Goal: Information Seeking & Learning: Learn about a topic

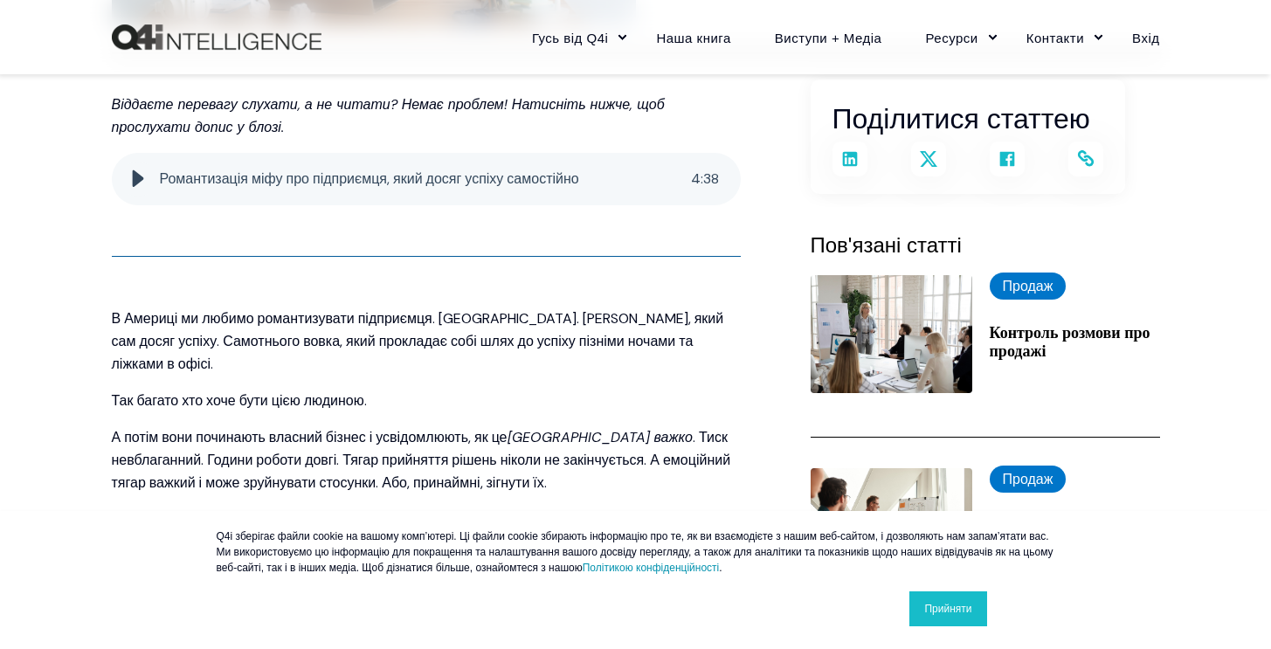
scroll to position [402, 0]
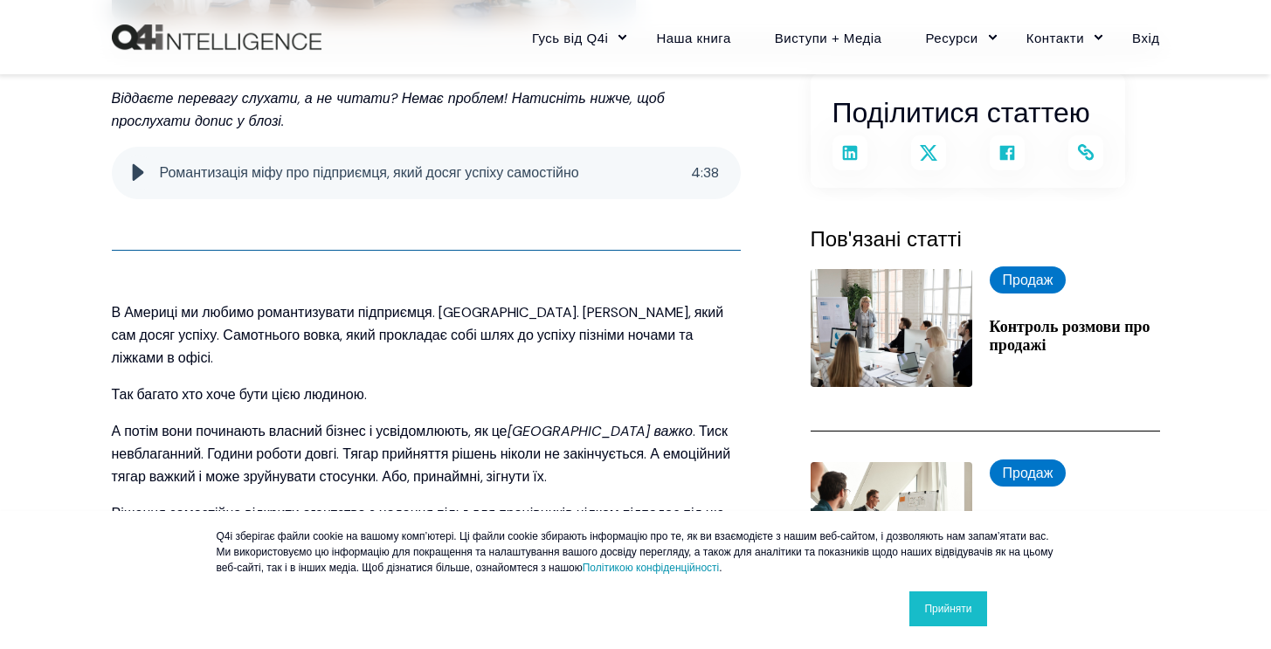
click at [309, 307] on font "В Америці ми любимо романтизувати підприємця. [GEOGRAPHIC_DATA]. [PERSON_NAME],…" at bounding box center [418, 335] width 612 height 64
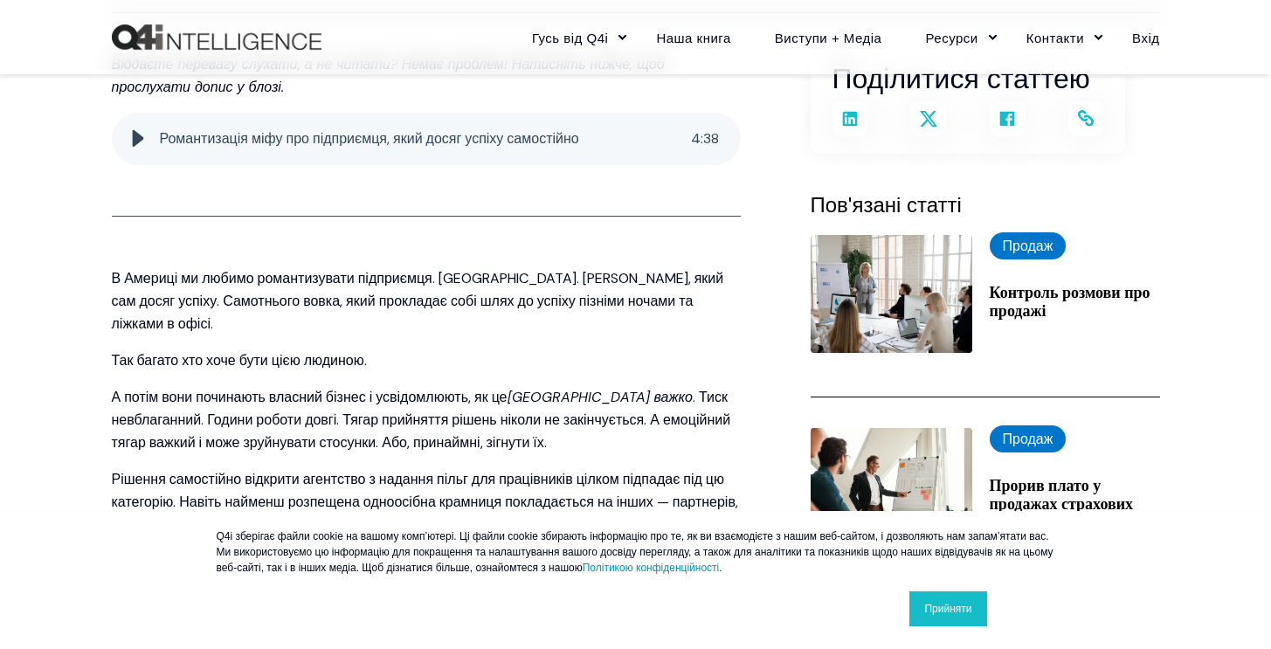
scroll to position [437, 0]
click at [279, 273] on font "В Америці ми любимо романтизувати підприємця. [GEOGRAPHIC_DATA]. [PERSON_NAME],…" at bounding box center [418, 300] width 612 height 64
click at [291, 307] on font "В Америці ми любимо романтизувати підприємця. [GEOGRAPHIC_DATA]. [PERSON_NAME],…" at bounding box center [418, 300] width 612 height 64
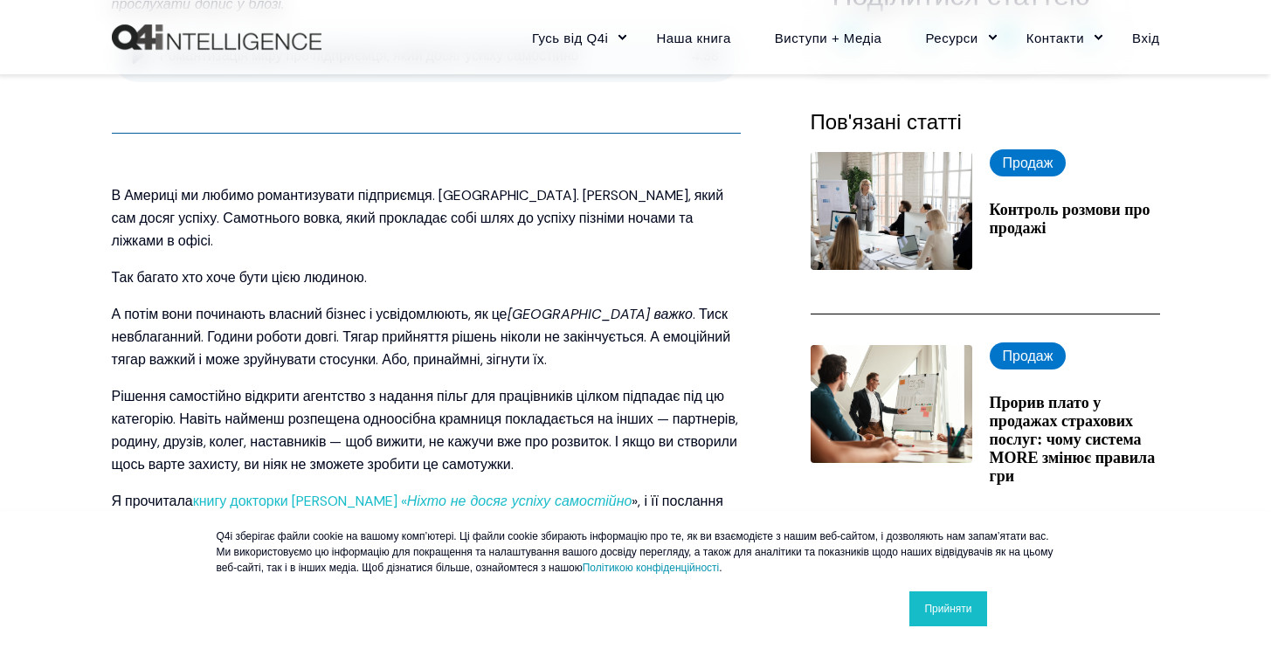
scroll to position [521, 0]
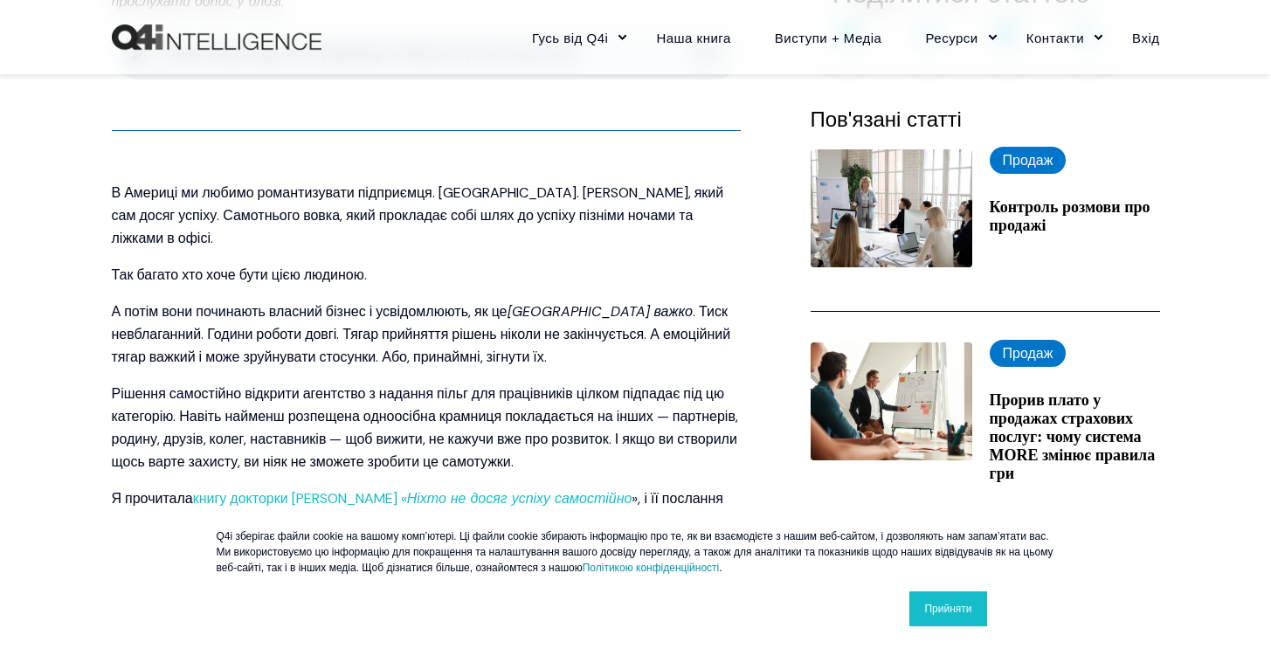
click at [291, 307] on font ". Тиск невблаганний. Години роботи довгі. Тягар прийняття рішень ніколи не закі…" at bounding box center [421, 334] width 619 height 64
drag, startPoint x: 100, startPoint y: 252, endPoint x: 389, endPoint y: 242, distance: 289.3
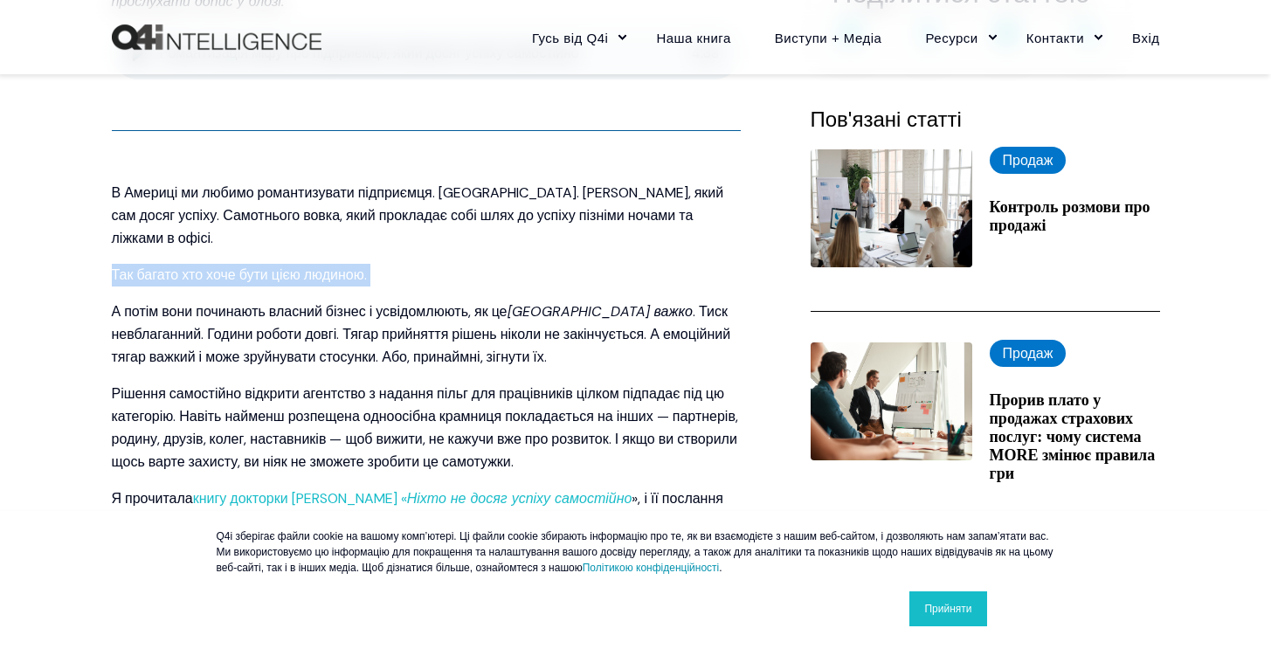
copy p "Так багато хто хоче бути цією людиною."
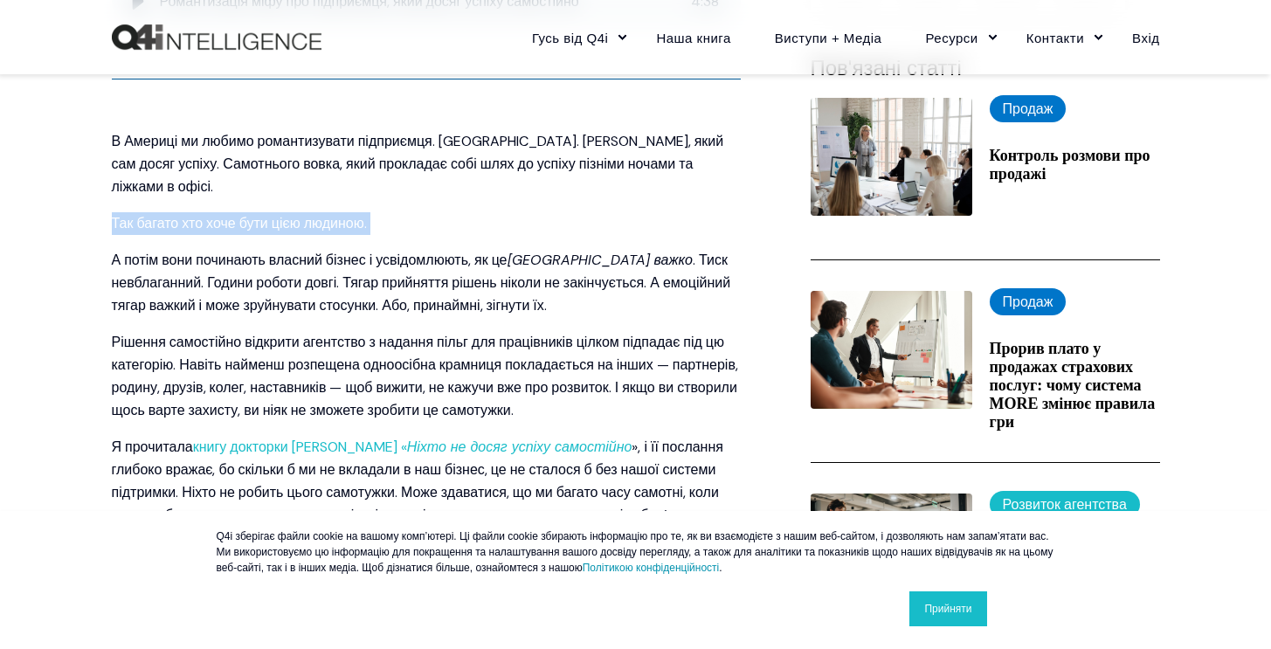
click at [541, 258] on font ". Тиск невблаганний. Години роботи довгі. Тягар прийняття рішень ніколи не закі…" at bounding box center [421, 283] width 619 height 64
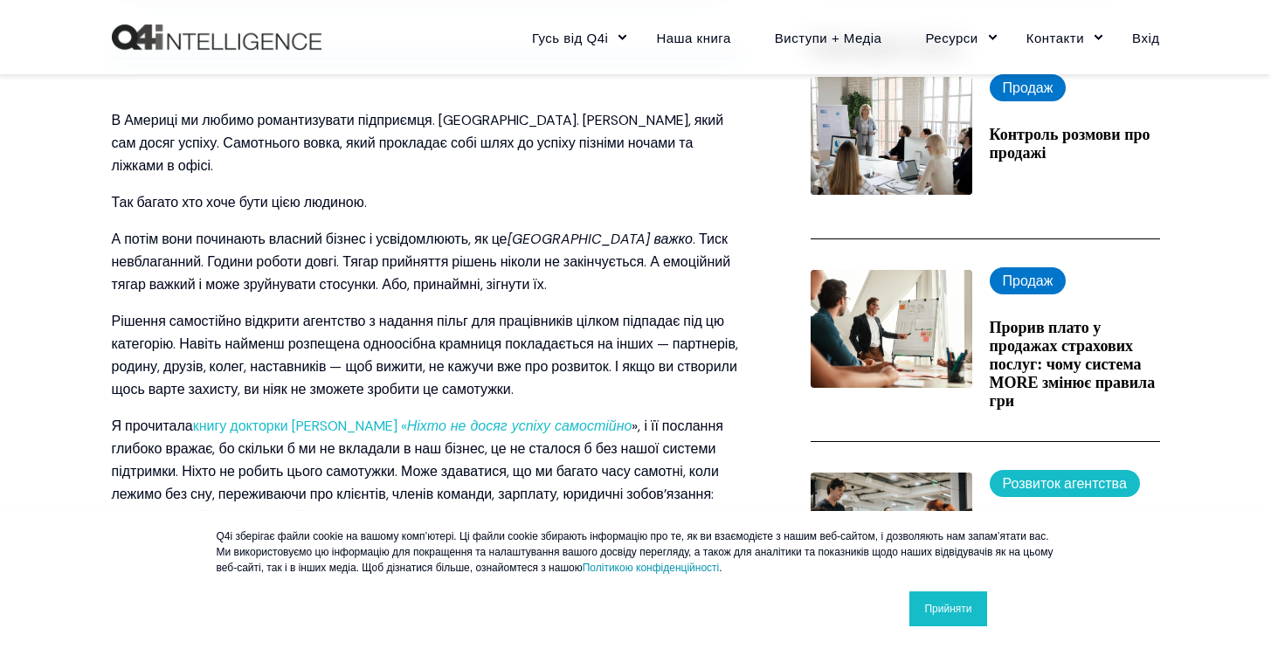
click at [541, 258] on font ". Тиск невблаганний. Години роботи довгі. Тягар прийняття рішень ніколи не закі…" at bounding box center [421, 262] width 619 height 64
click at [533, 230] on font ". Тиск невблаганний. Години роботи довгі. Тягар прийняття рішень ніколи не закі…" at bounding box center [421, 262] width 619 height 64
click at [536, 237] on font ". Тиск невблаганний. Години роботи довгі. Тягар прийняття рішень ніколи не закі…" at bounding box center [421, 262] width 619 height 64
click at [540, 244] on font ". Тиск невблаганний. Години роботи довгі. Тягар прийняття рішень ніколи не закі…" at bounding box center [421, 262] width 619 height 64
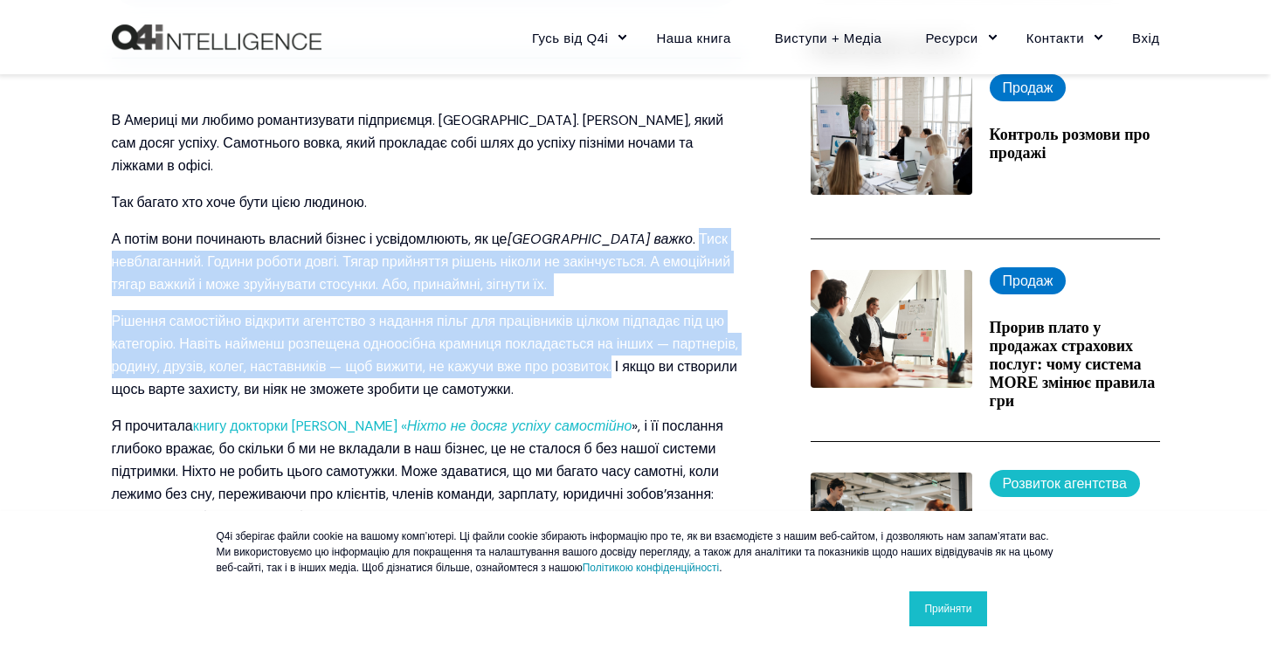
drag, startPoint x: 636, startPoint y: 212, endPoint x: 681, endPoint y: 344, distance: 139.5
copy span "Тиск невблаганний. Години роботи довгі. Тягар прийняття рішень ніколи не закінч…"
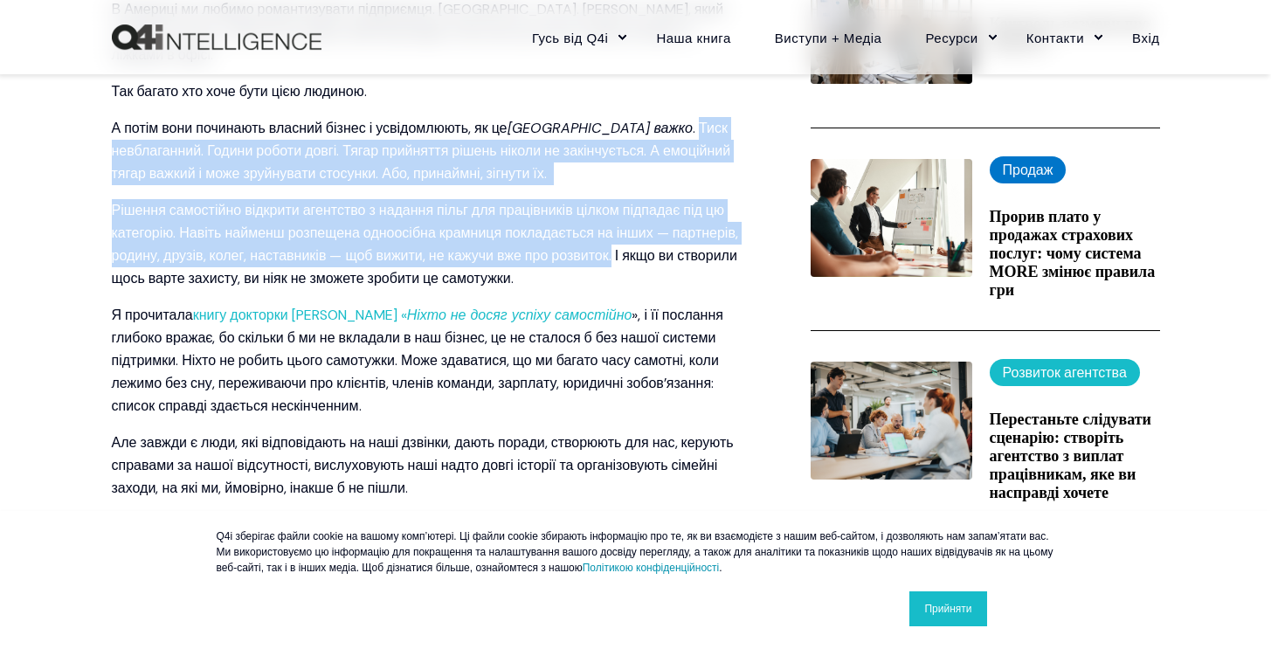
scroll to position [736, 0]
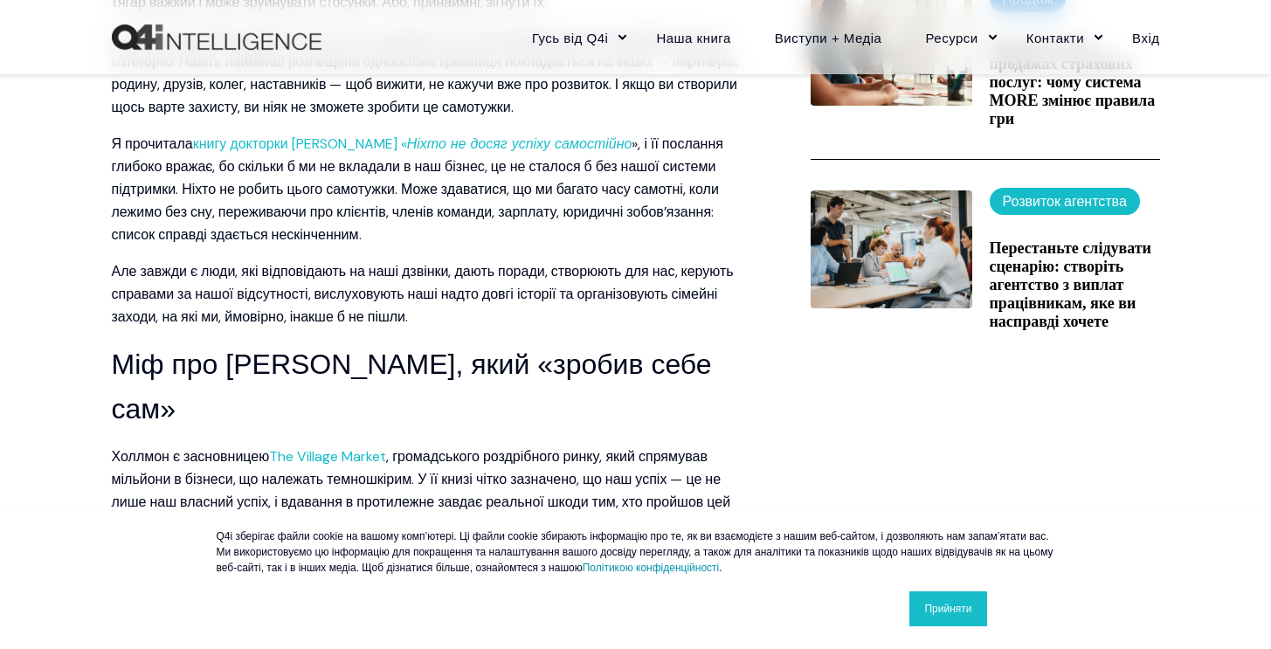
scroll to position [877, 0]
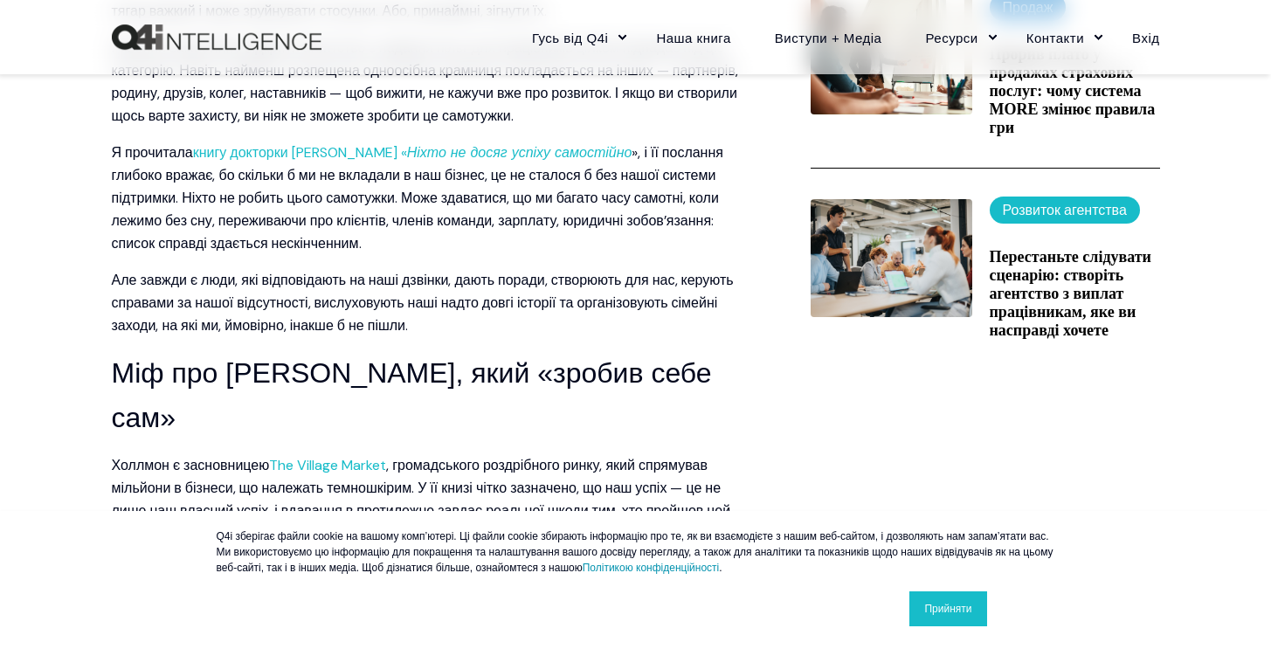
scroll to position [864, 0]
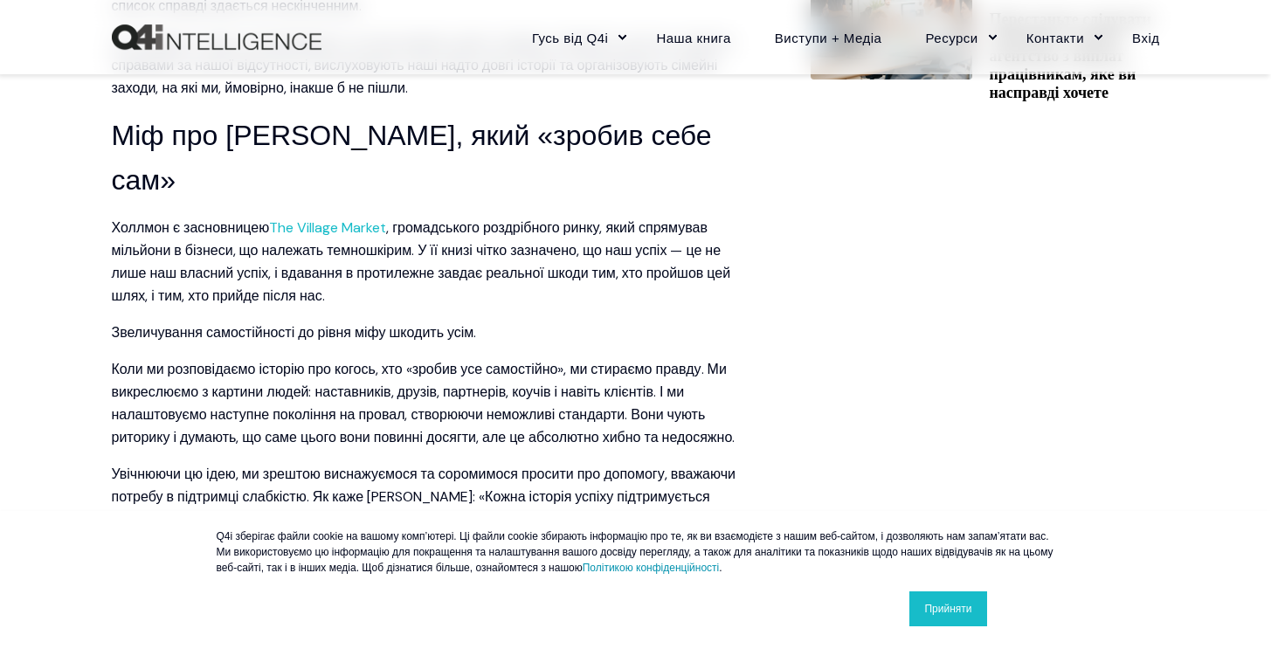
scroll to position [1113, 0]
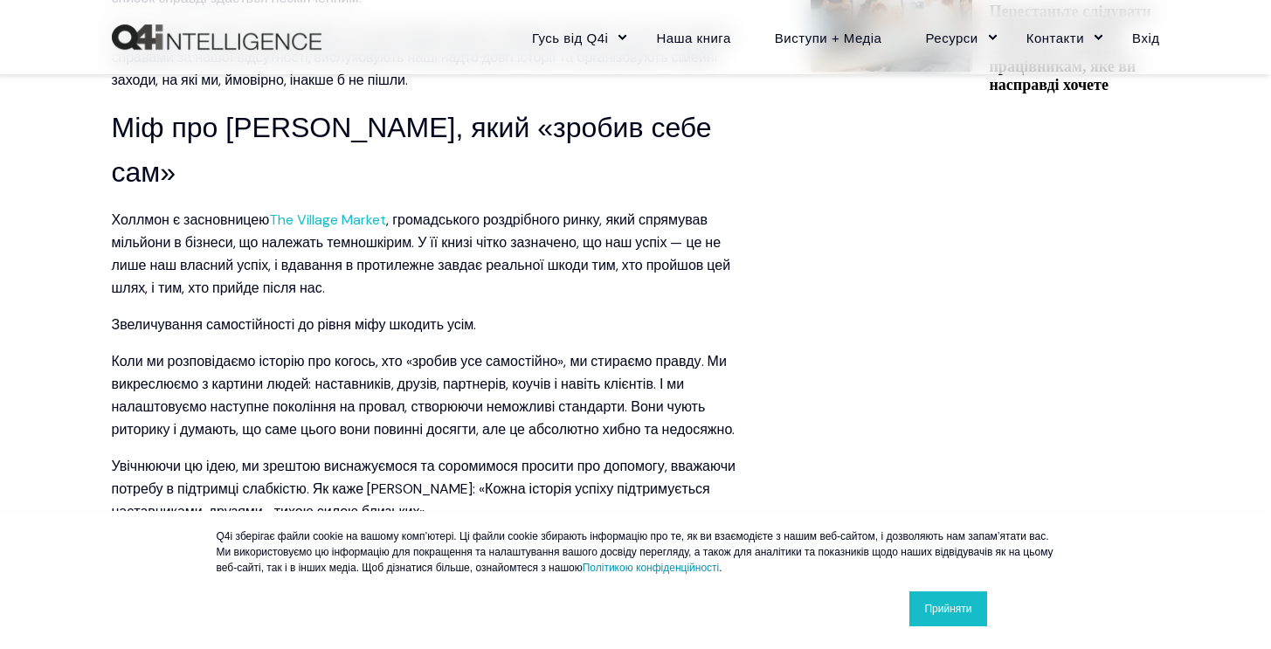
click at [182, 314] on p "Звеличування самостійності до рівня міфу шкодить усім." at bounding box center [426, 325] width 629 height 23
click at [171, 315] on font "Звеличування самостійності до рівня міфу шкодить усім." at bounding box center [294, 324] width 365 height 18
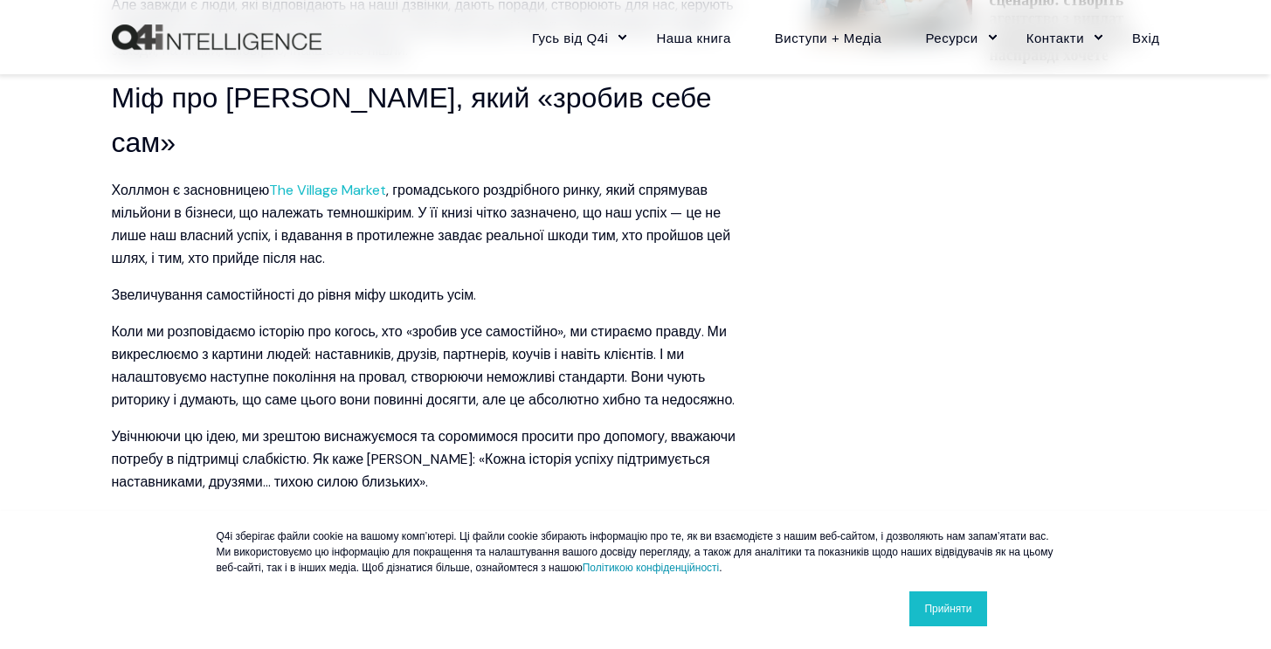
scroll to position [1144, 0]
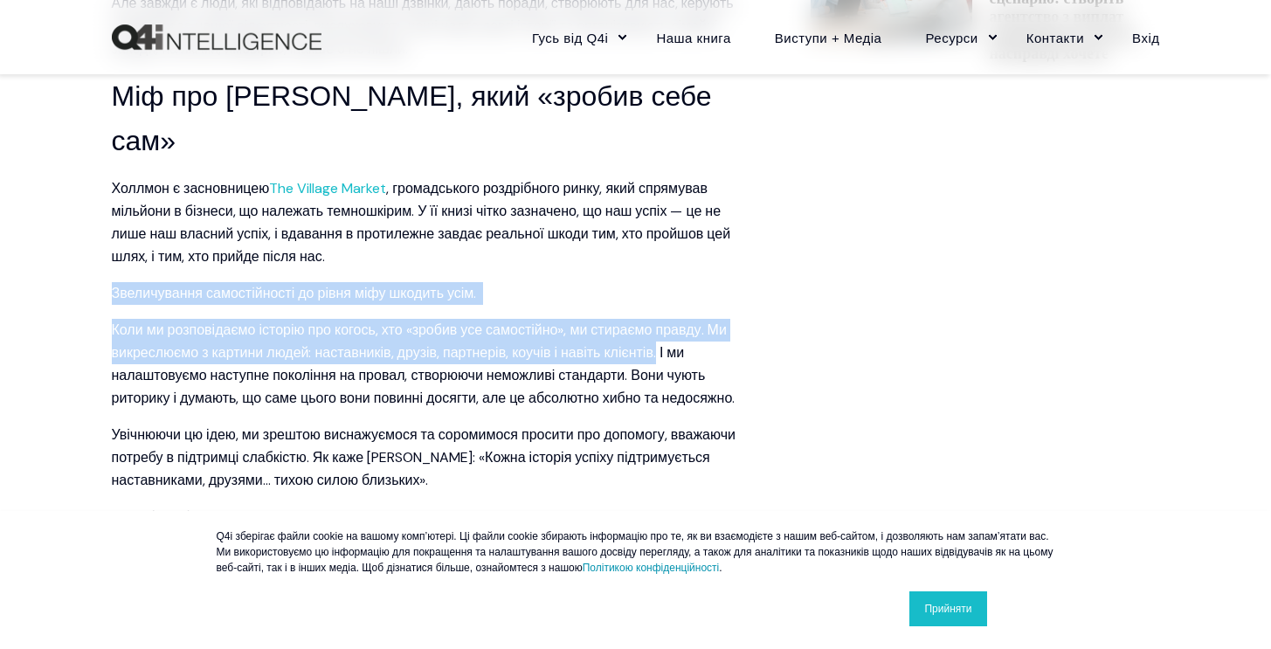
drag, startPoint x: 105, startPoint y: 230, endPoint x: 657, endPoint y: 282, distance: 554.5
copy span "Звеличування самостійності до рівня міфу шкодить усім. Коли ми розповідаємо іст…"
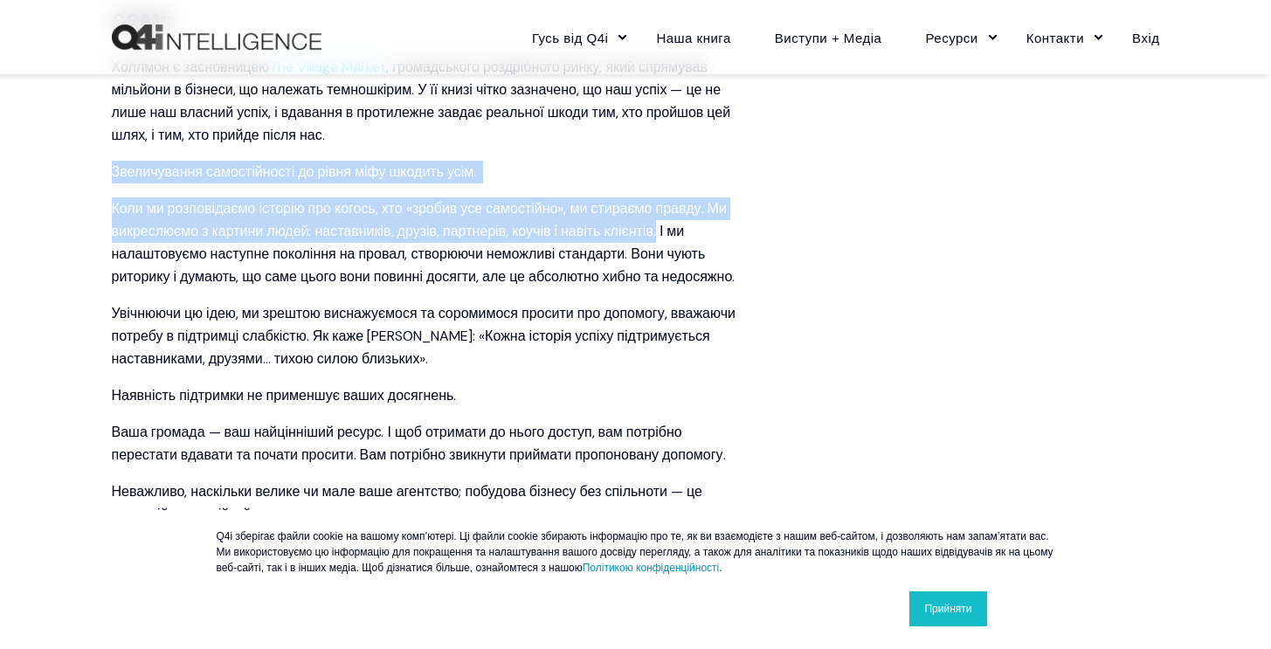
click at [397, 314] on font "Увічнюючи цю ідею, ми зрештою виснажуємося та соромимося просити про допомогу, …" at bounding box center [424, 336] width 624 height 64
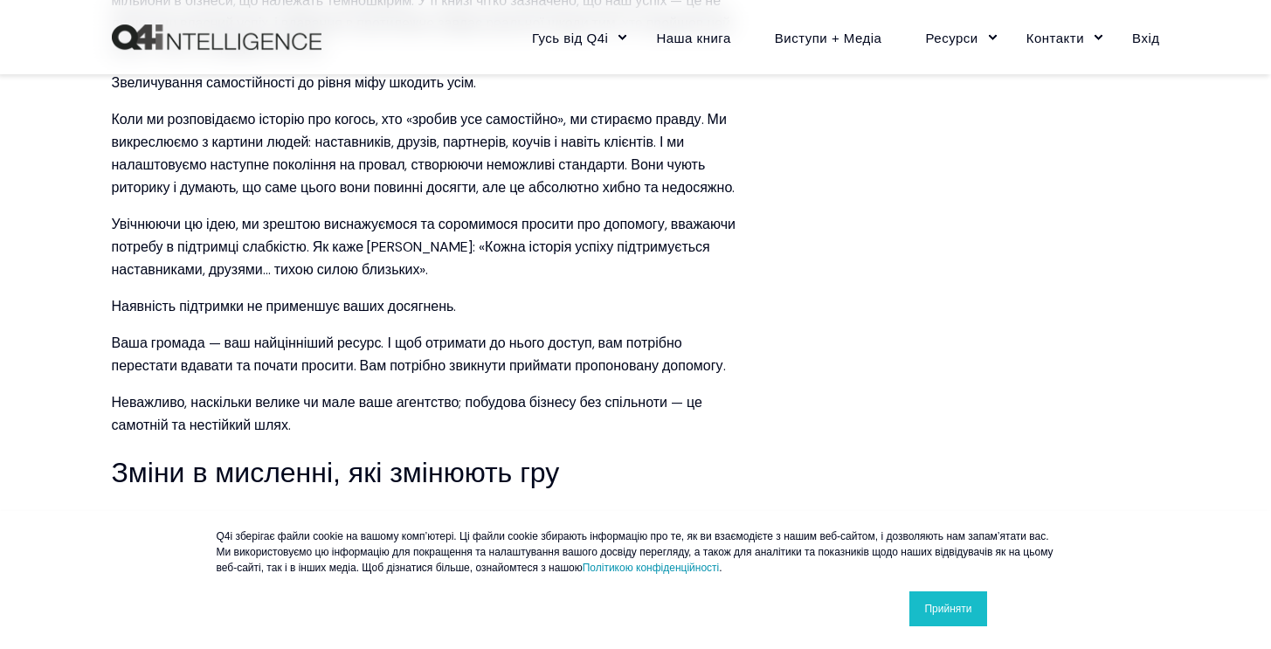
click at [397, 334] on font "Ваша громада — ваш найцінніший ресурс. І щоб отримати до нього доступ, вам потр…" at bounding box center [419, 354] width 614 height 41
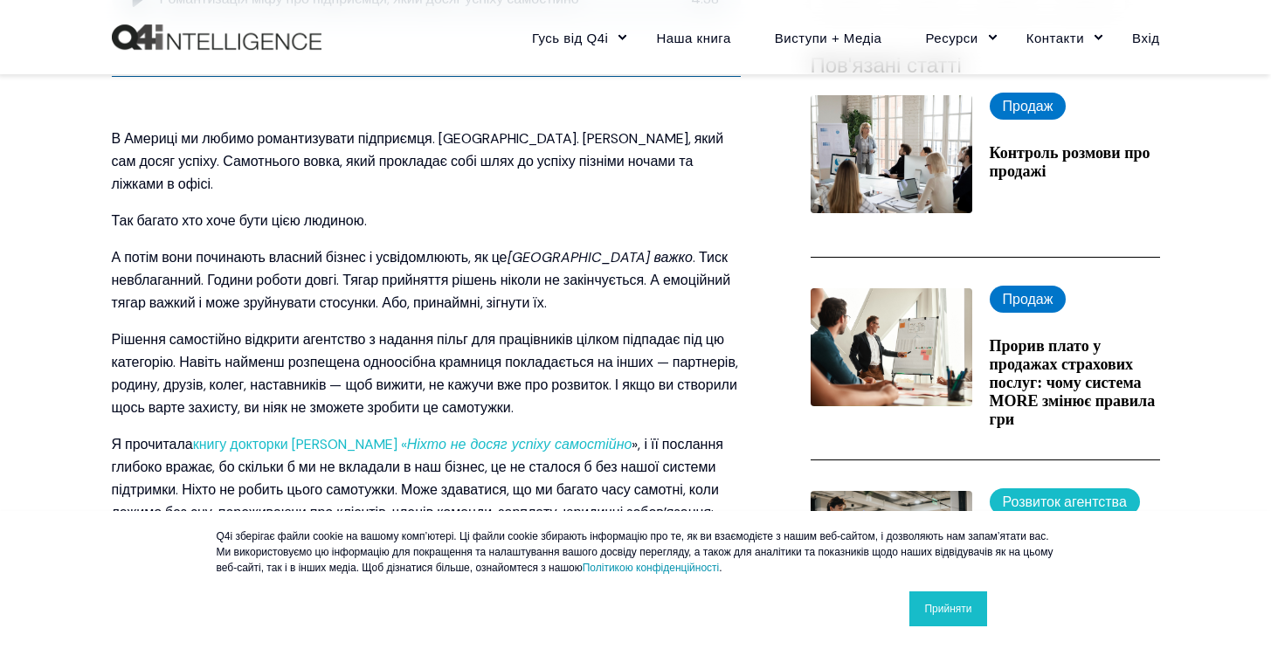
scroll to position [576, 0]
drag, startPoint x: 410, startPoint y: 410, endPoint x: 597, endPoint y: 413, distance: 186.9
click at [597, 432] on p "Я прочитала книгу докторки Лейкіші Холлмон « Ніхто не досяг успіху самостійно »…" at bounding box center [426, 489] width 629 height 114
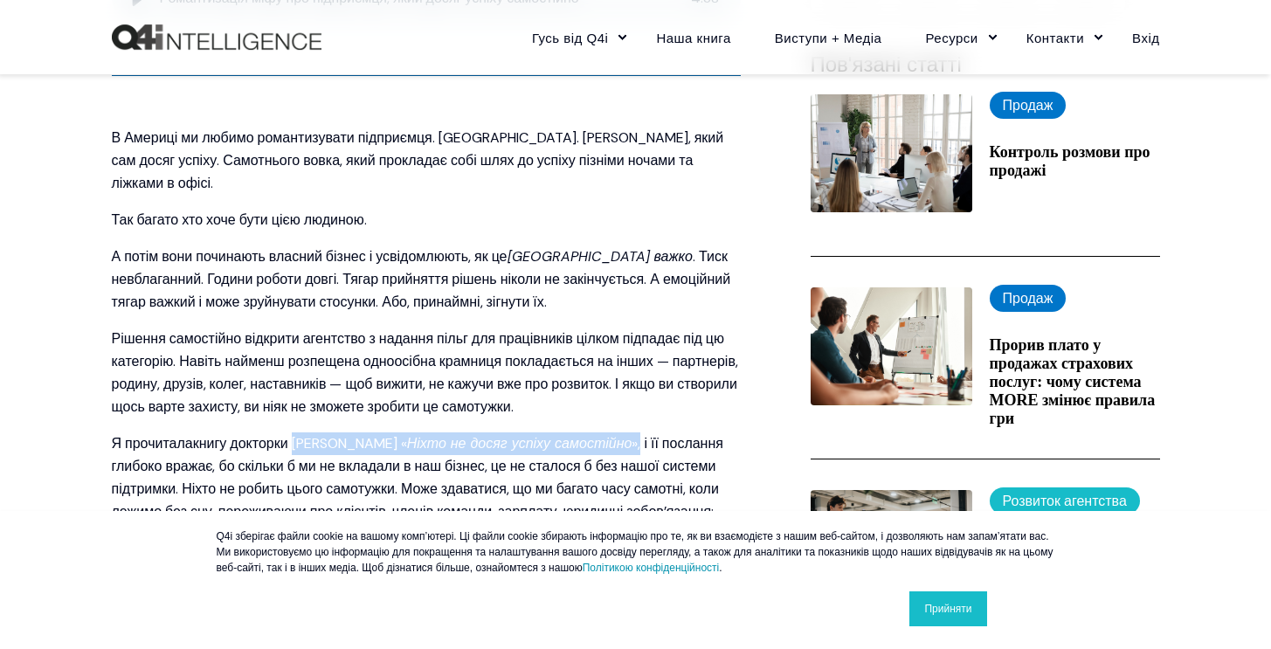
drag, startPoint x: 653, startPoint y: 421, endPoint x: 299, endPoint y: 419, distance: 354.6
click at [299, 432] on p "Я прочитала книгу докторки Лейкіші Холлмон « Ніхто не досяг успіху самостійно »…" at bounding box center [426, 489] width 629 height 114
copy p "Лейкіші Холлмон « Ніхто не досяг успіху самостійно »"
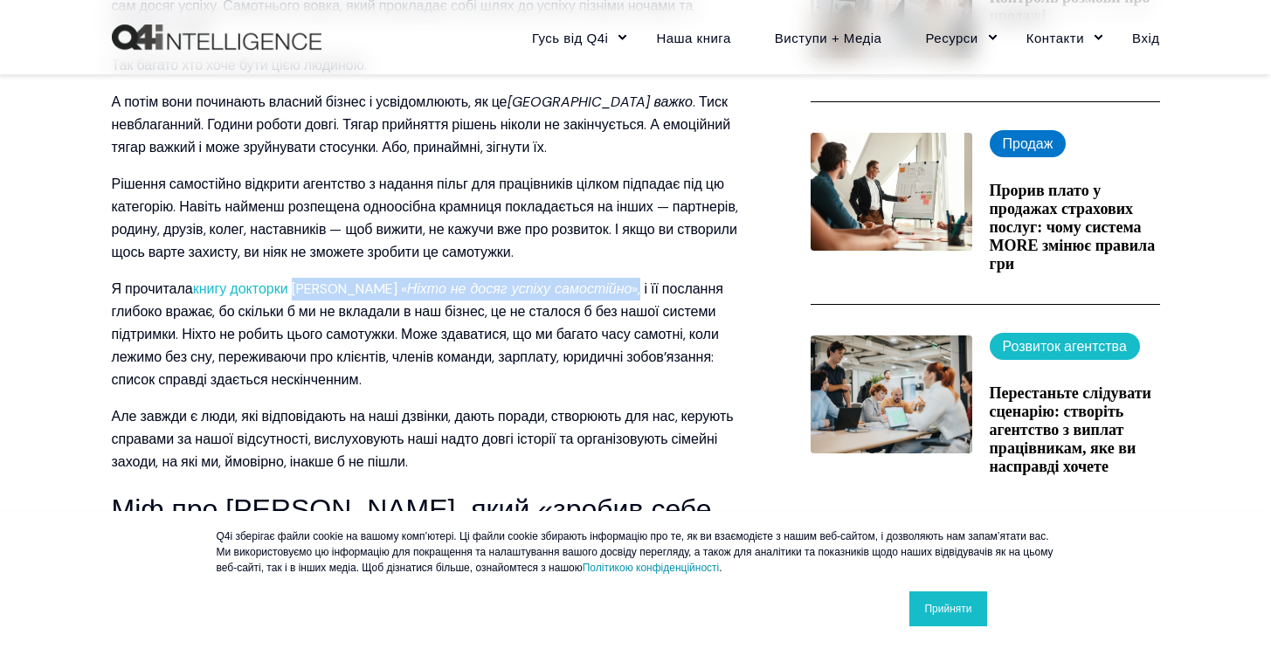
scroll to position [734, 0]
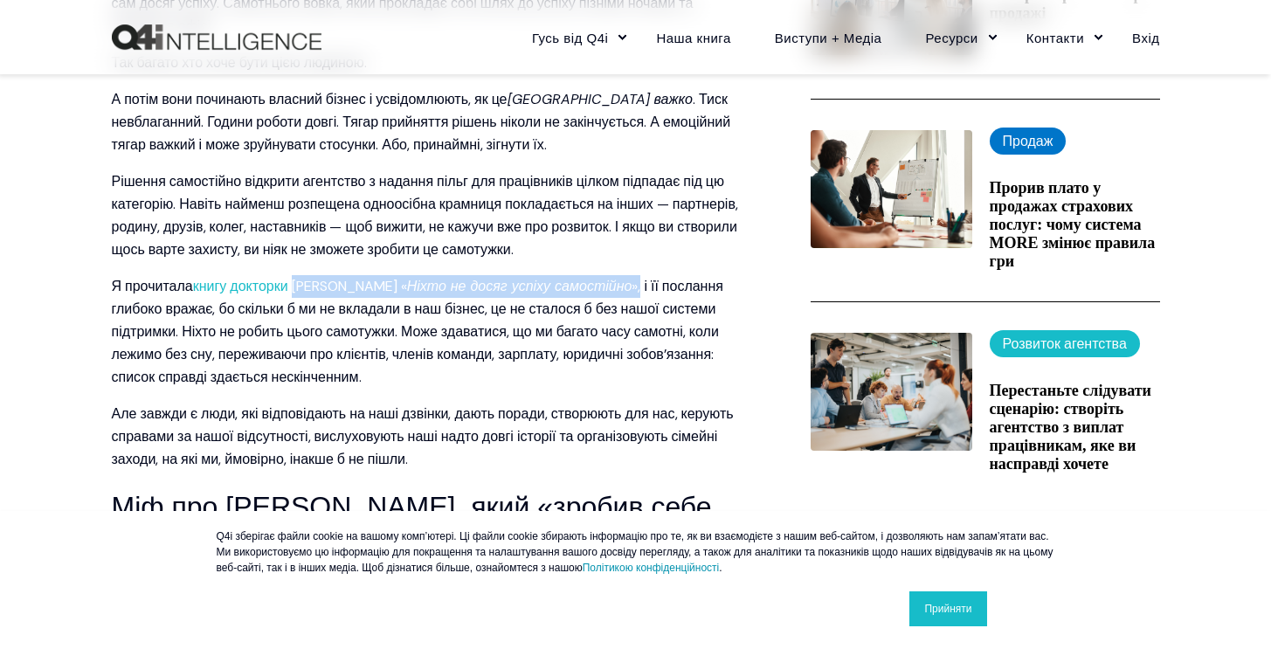
click at [407, 315] on font "», і її послання глибоко вражає, бо скільки б ми не вкладали в наш бізнес, це н…" at bounding box center [417, 331] width 611 height 109
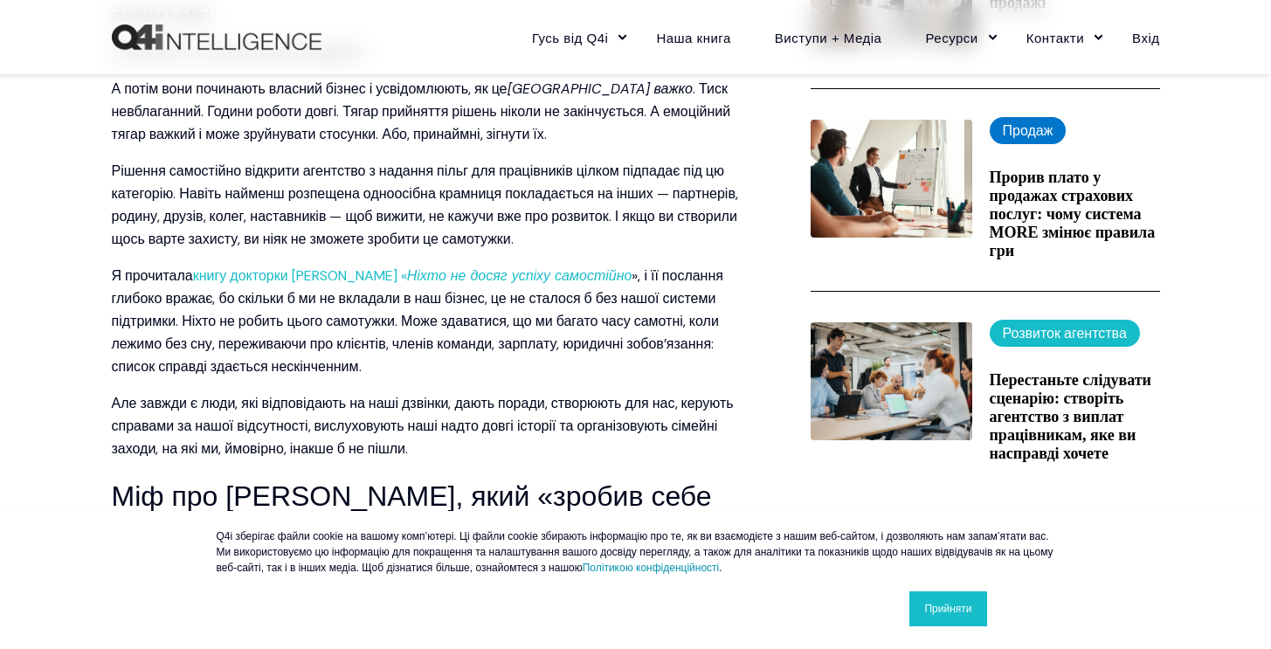
click at [407, 316] on font "», і її послання глибоко вражає, бо скільки б ми не вкладали в наш бізнес, це н…" at bounding box center [417, 320] width 611 height 109
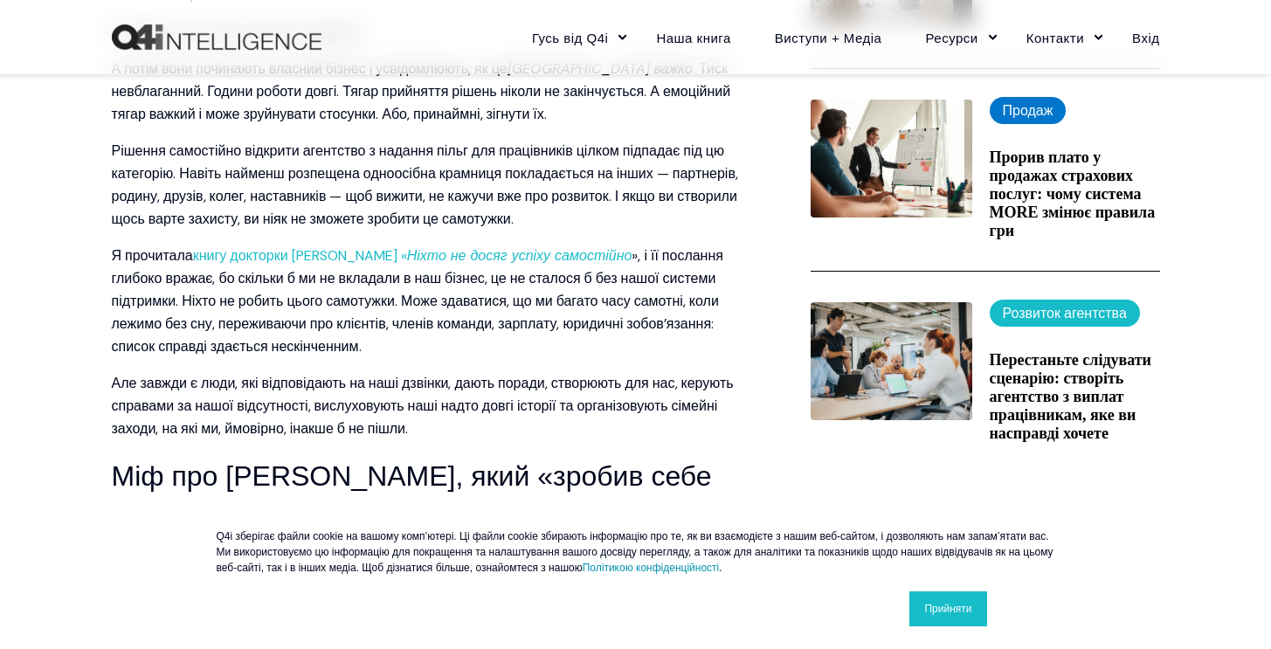
click at [407, 316] on p "Я прочитала книгу докторки Лейкіші Холлмон « Ніхто не досяг успіху самостійно »…" at bounding box center [426, 302] width 629 height 114
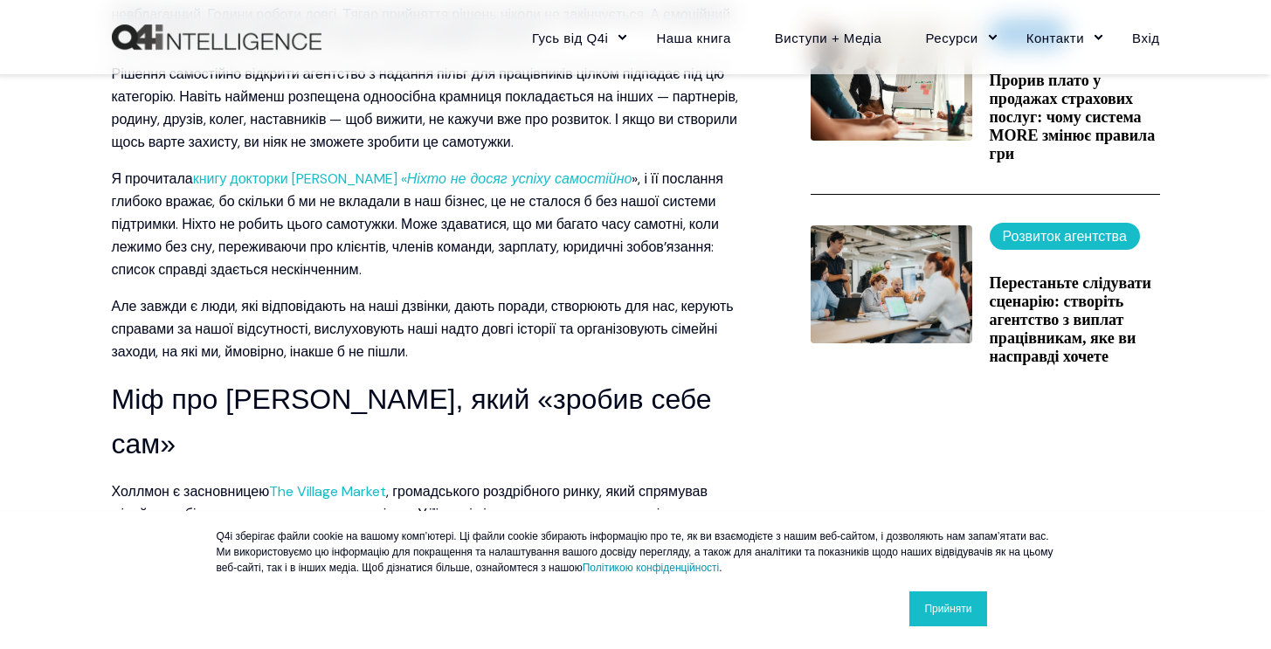
scroll to position [847, 0]
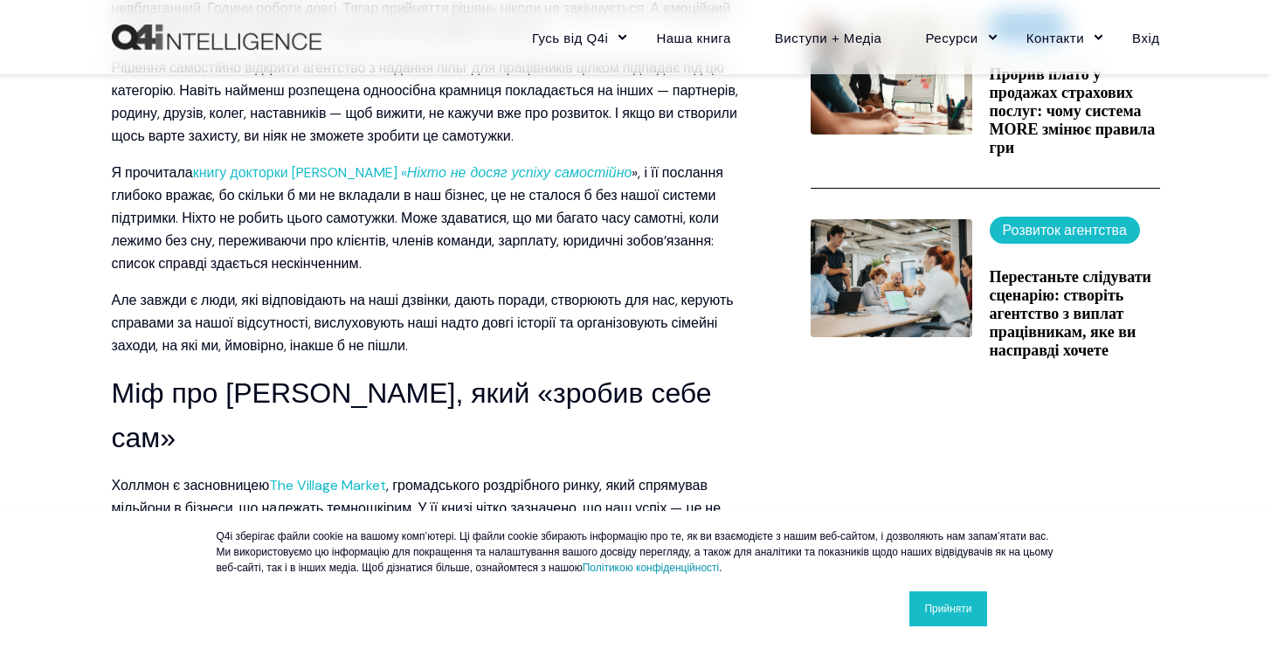
click at [355, 292] on font "Але завжди є люди, які відповідають на наші дзвінки, дають поради, створюють дл…" at bounding box center [423, 323] width 622 height 64
click at [298, 291] on font "Але завжди є люди, які відповідають на наші дзвінки, дають поради, створюють дл…" at bounding box center [423, 323] width 622 height 64
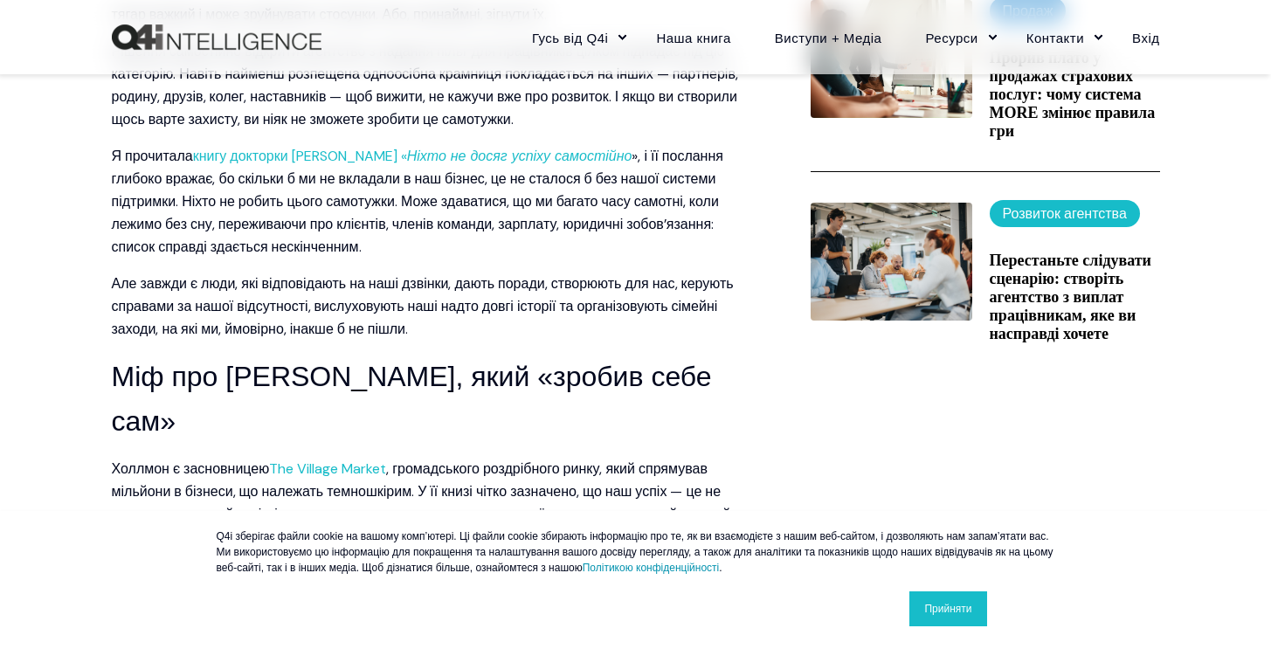
click at [298, 273] on p "Але завжди є люди, які відповідають на наші дзвінки, дають поради, створюють дл…" at bounding box center [426, 307] width 629 height 68
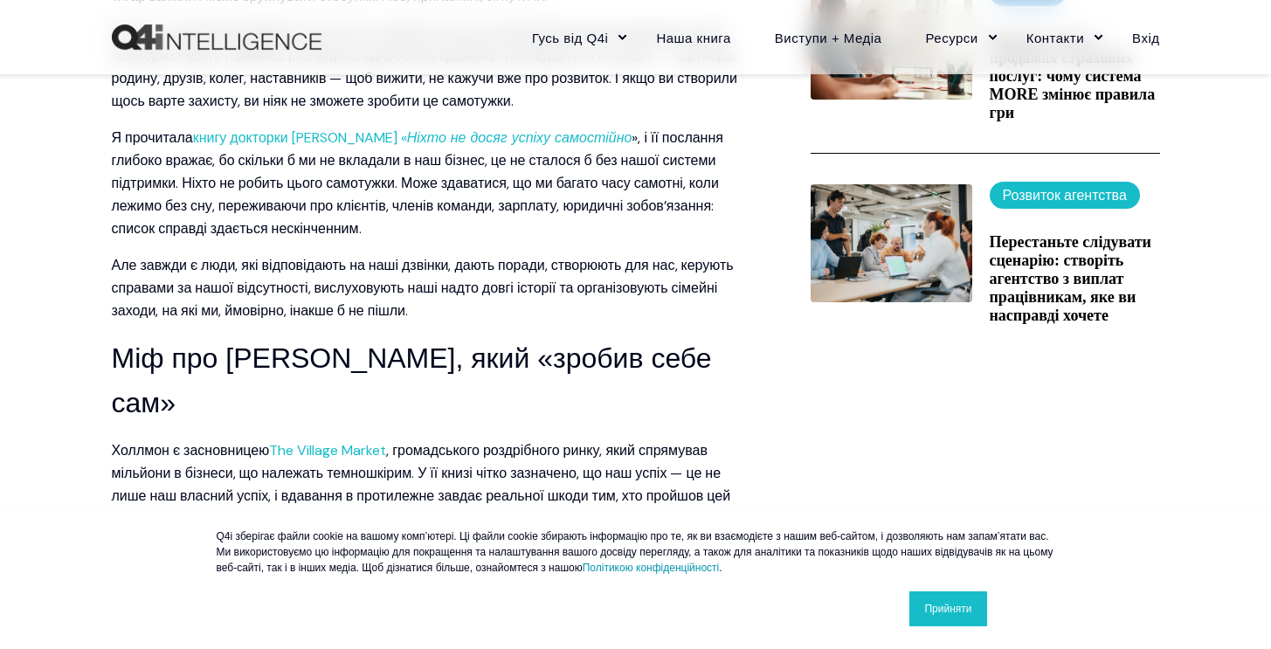
scroll to position [887, 0]
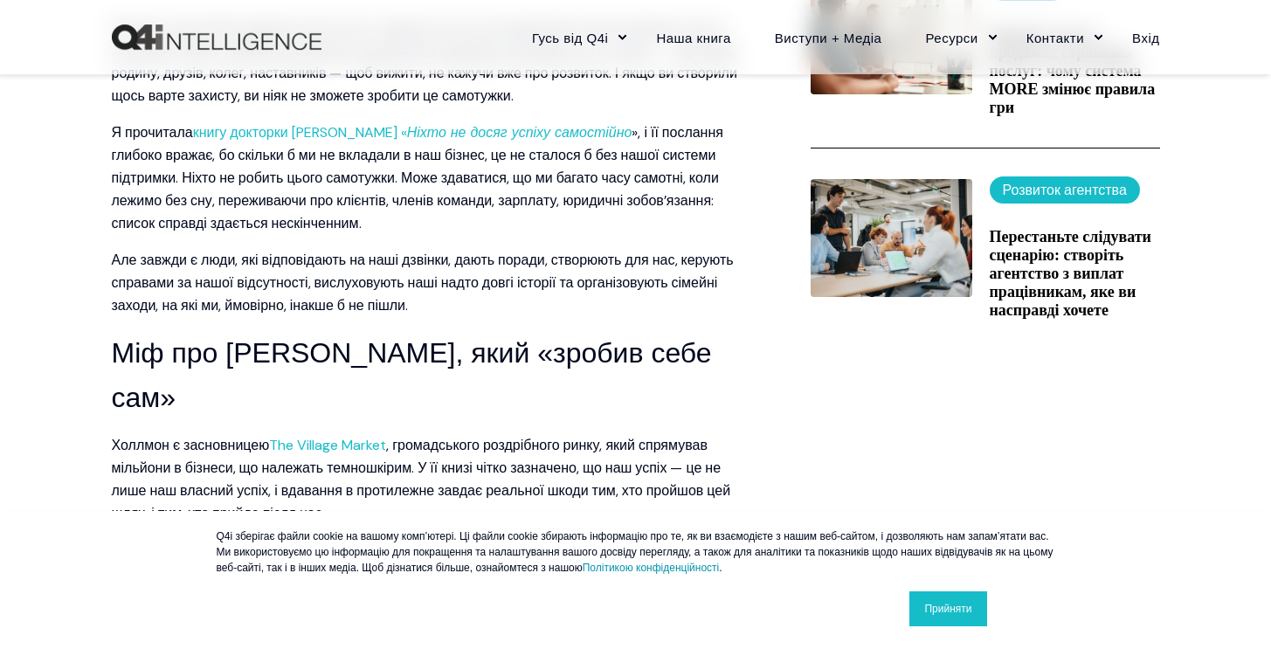
click at [298, 273] on font "Але завжди є люди, які відповідають на наші дзвінки, дають поради, створюють дл…" at bounding box center [423, 283] width 622 height 64
click at [252, 257] on font "Але завжди є люди, які відповідають на наші дзвінки, дають поради, створюють дл…" at bounding box center [423, 283] width 622 height 64
drag, startPoint x: 420, startPoint y: 280, endPoint x: 140, endPoint y: 240, distance: 283.2
click at [140, 249] on p "Але завжди є люди, які відповідають на наші дзвінки, дають поради, створюють дл…" at bounding box center [426, 283] width 629 height 68
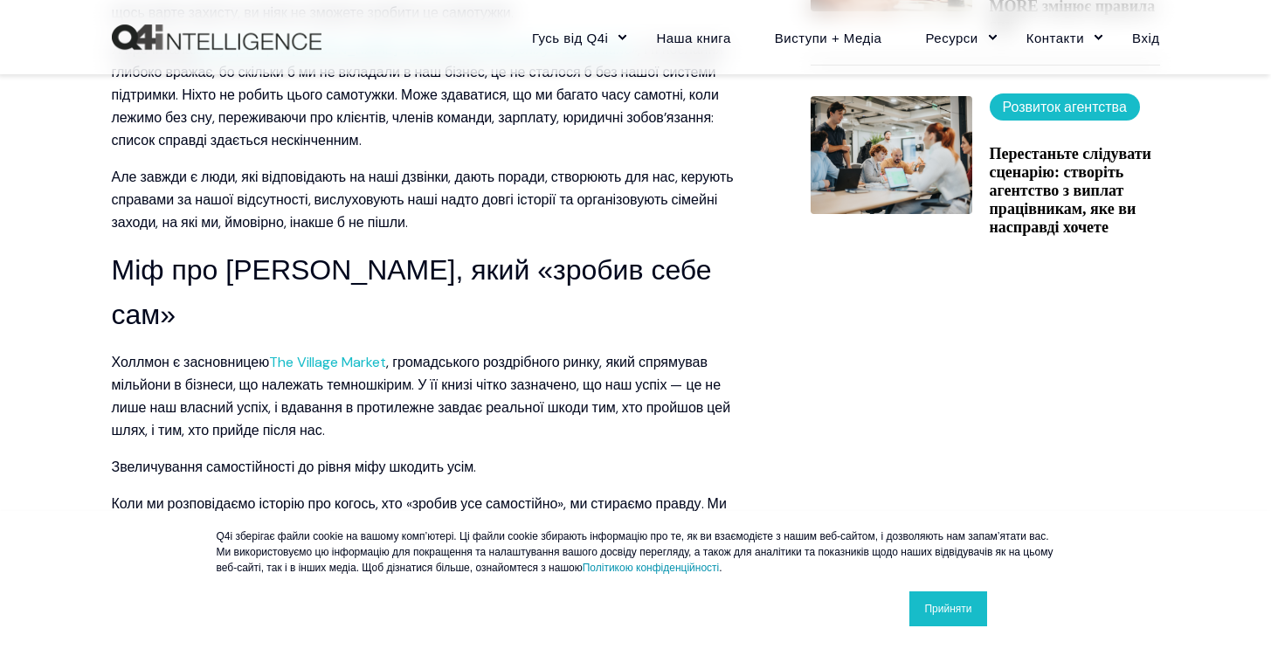
click at [143, 353] on font "Холлмон є засновницею" at bounding box center [191, 362] width 158 height 18
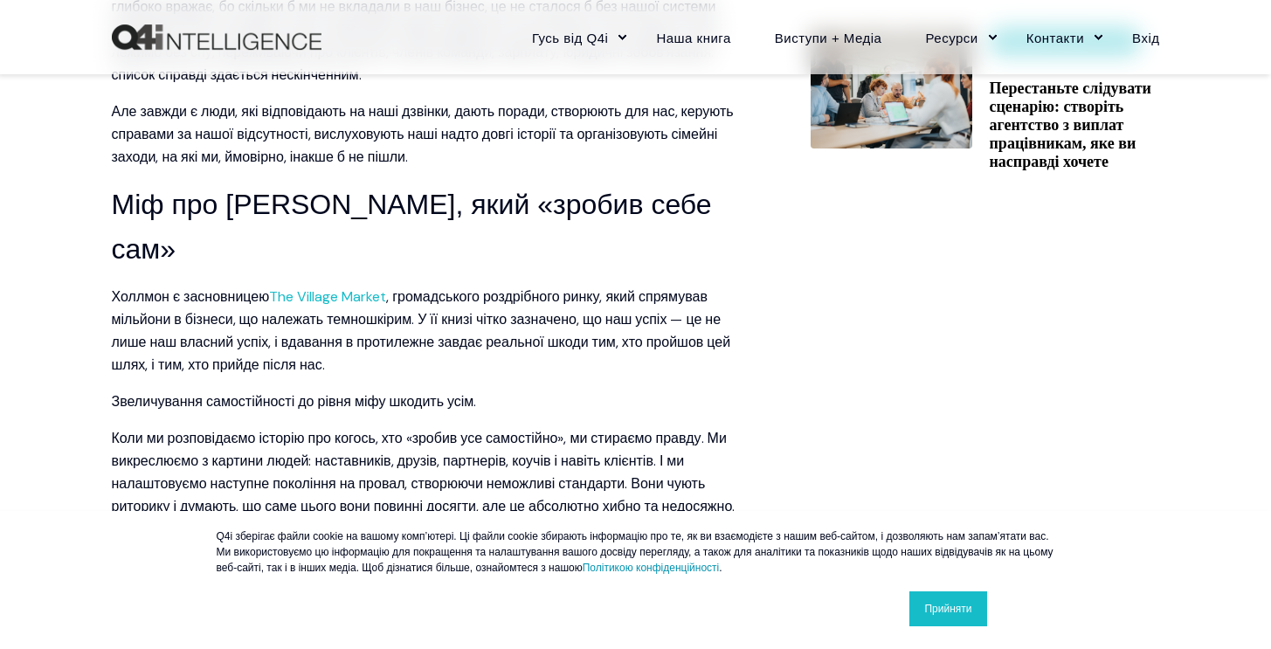
click at [143, 287] on p "Холлмон є засновницею The Village Market , громадського роздрібного ринку, який…" at bounding box center [426, 331] width 629 height 91
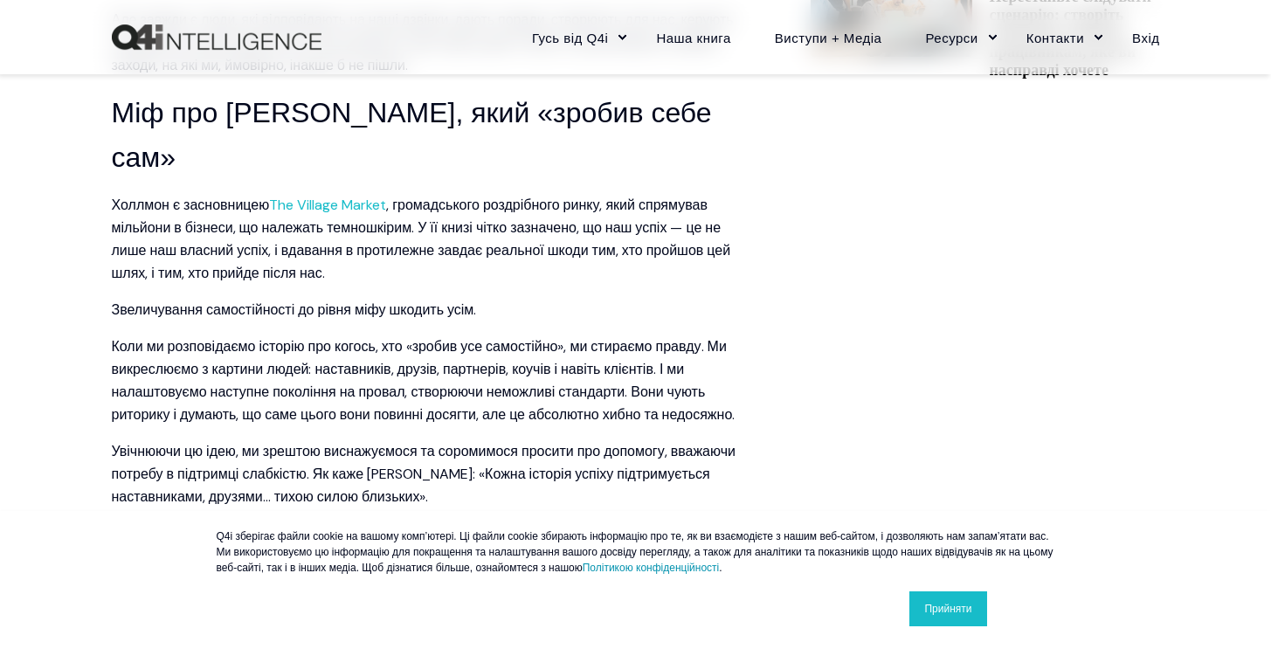
click at [143, 337] on font "Коли ми розповідаємо історію про когось, хто «зробив усе самостійно», ми стирає…" at bounding box center [424, 380] width 624 height 86
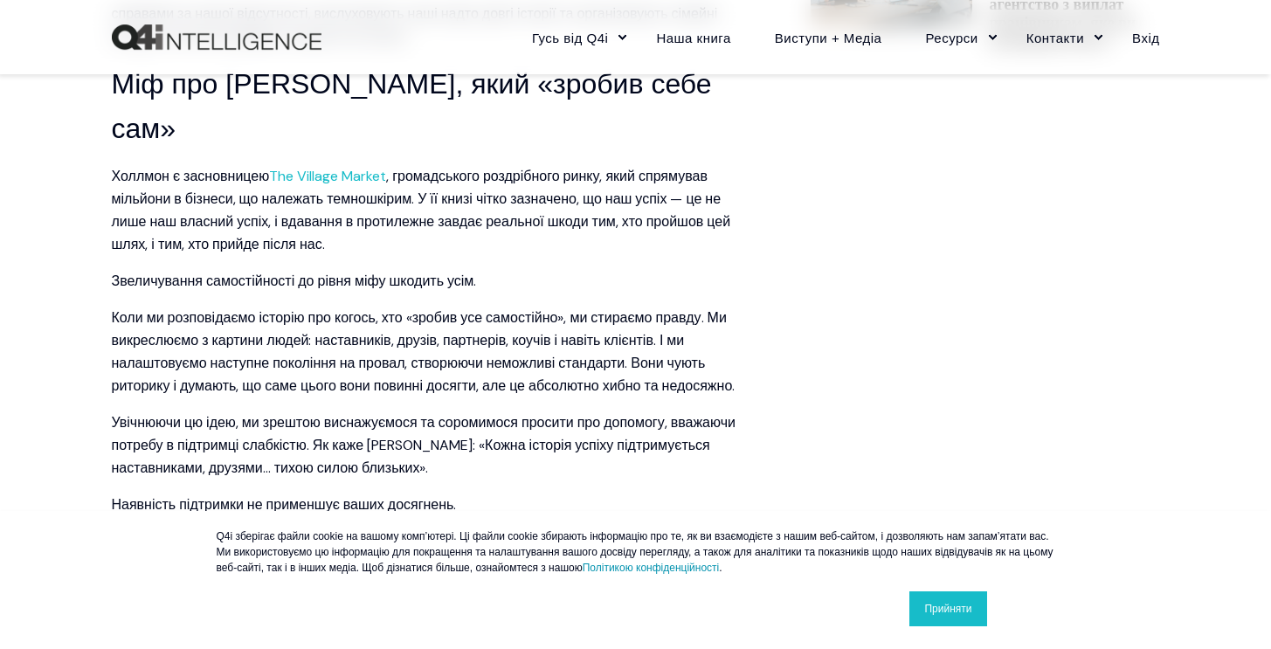
click at [143, 308] on font "Коли ми розповідаємо історію про когось, хто «зробив усе самостійно», ми стирає…" at bounding box center [424, 351] width 624 height 86
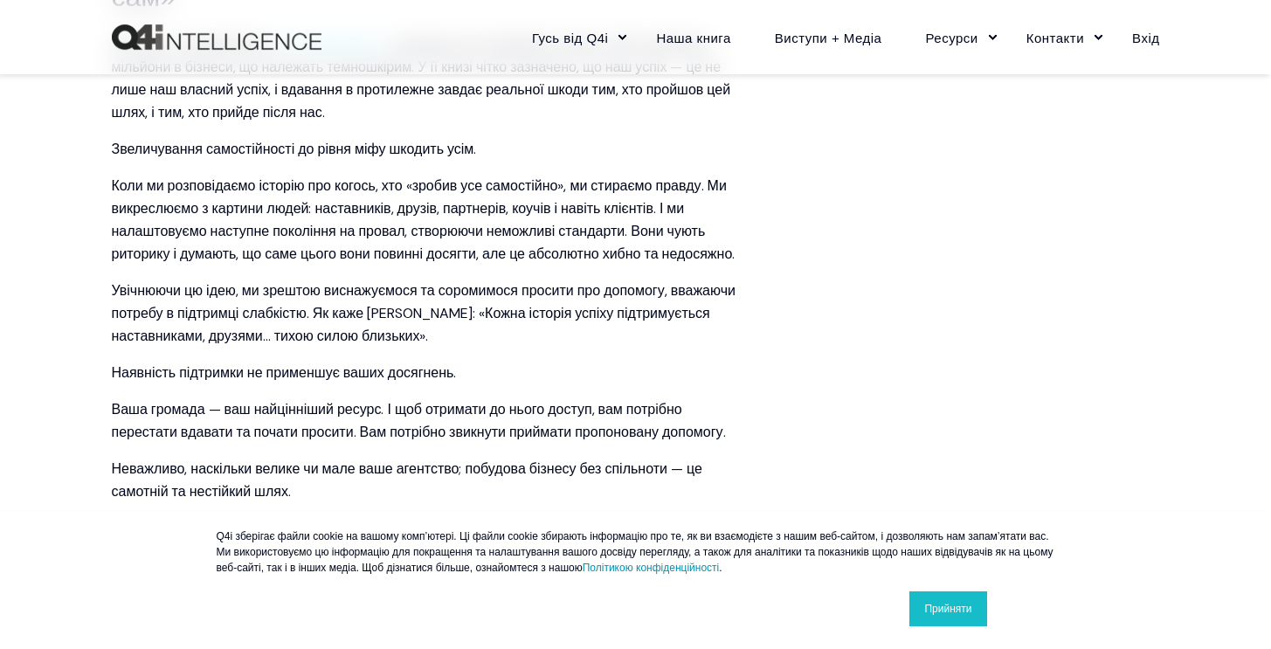
scroll to position [1295, 0]
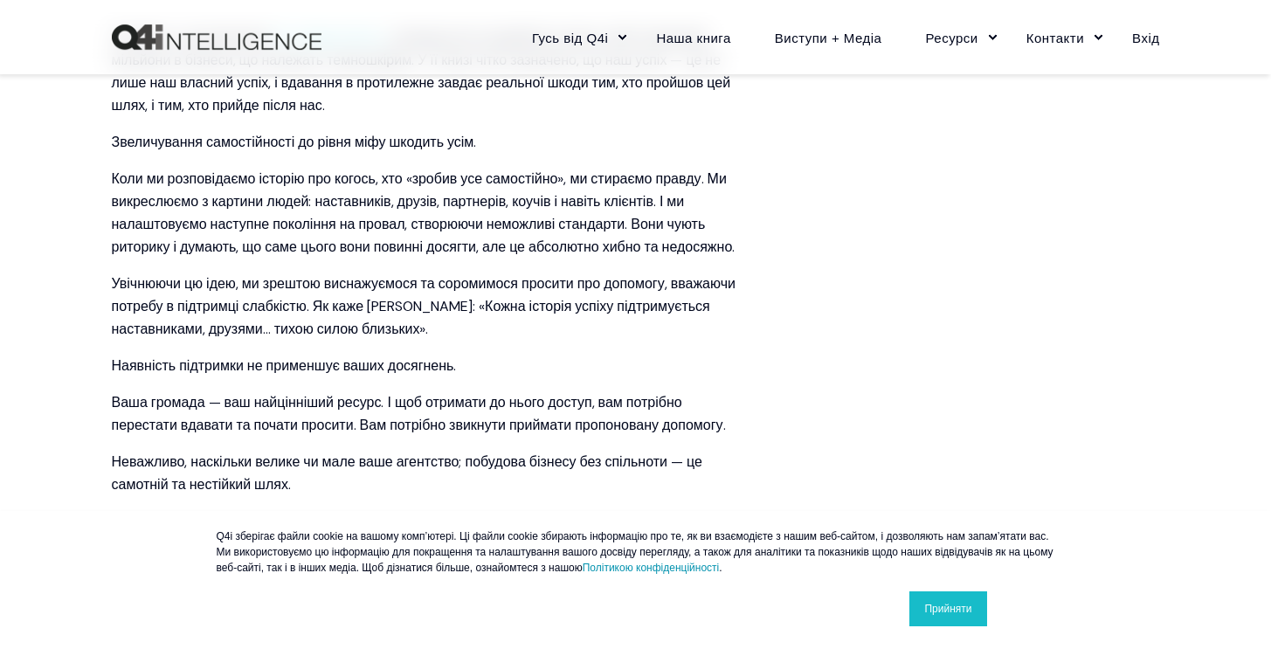
click at [190, 279] on font "Увічнюючи цю ідею, ми зрештою виснажуємося та соромимося просити про допомогу, …" at bounding box center [424, 306] width 624 height 64
click at [439, 274] on font "Увічнюючи цю ідею, ми зрештою виснажуємося та соромимося просити про допомогу, …" at bounding box center [424, 306] width 624 height 64
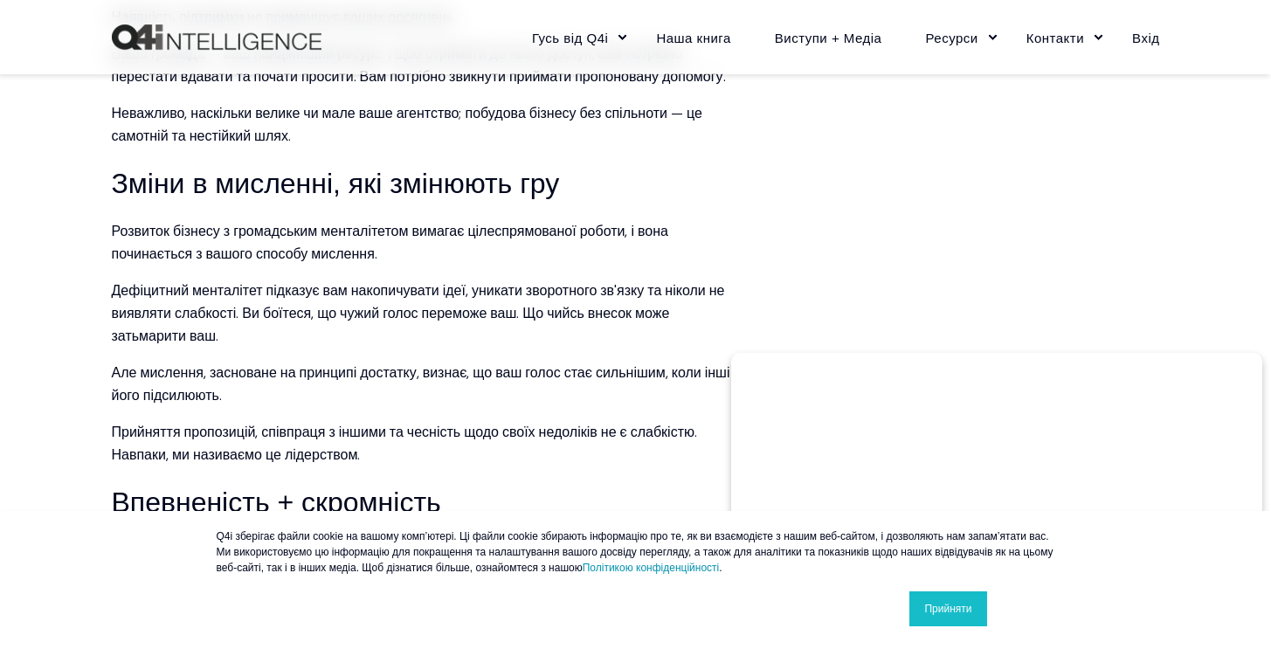
scroll to position [1645, 0]
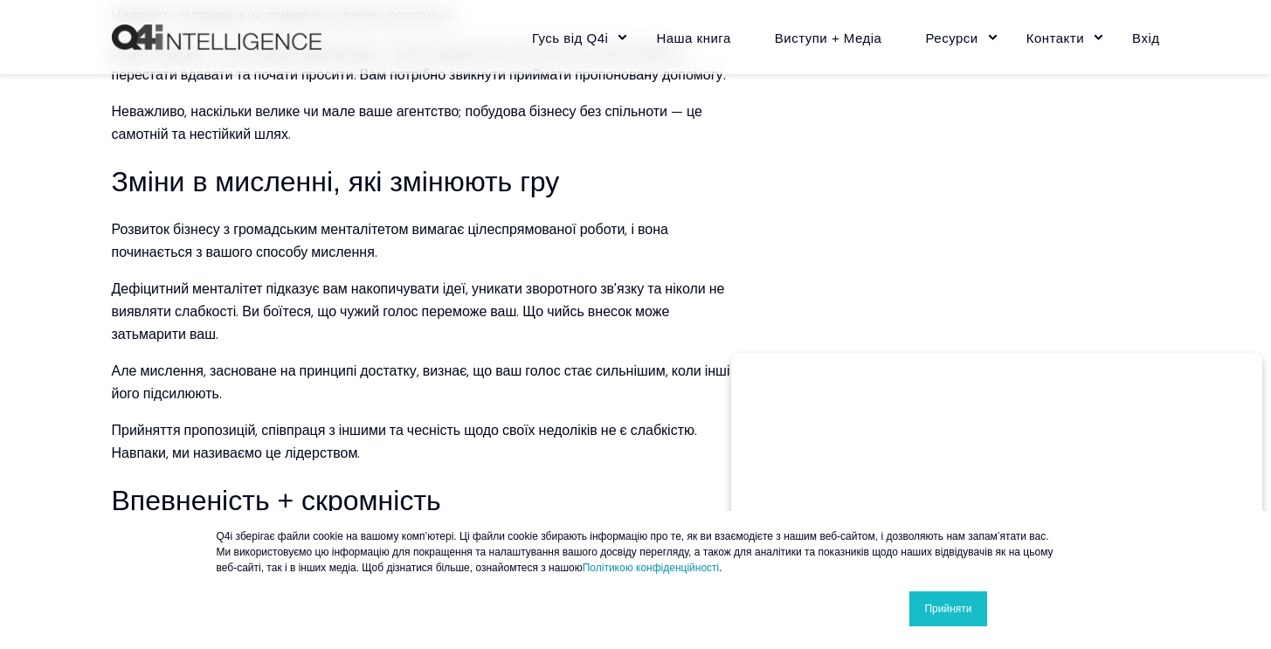
click at [396, 279] on font "Дефіцитний менталітет підказує вам накопичувати ідеї, уникати зворотного зв'язк…" at bounding box center [418, 311] width 613 height 64
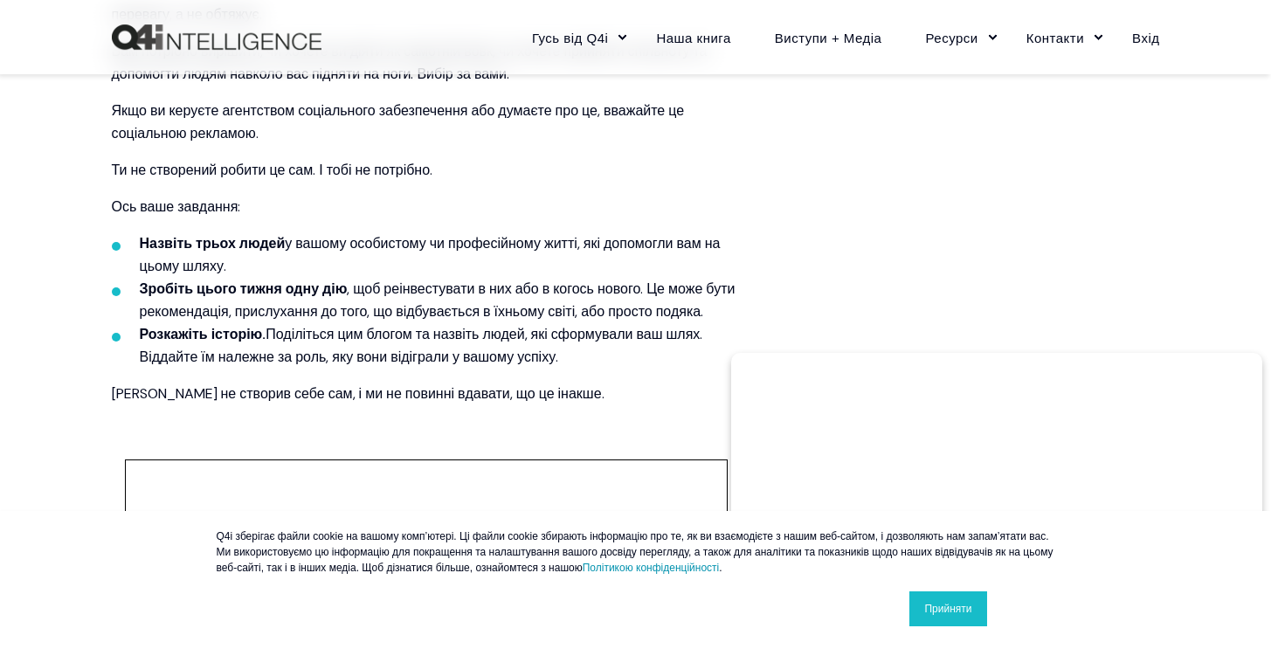
scroll to position [2419, 0]
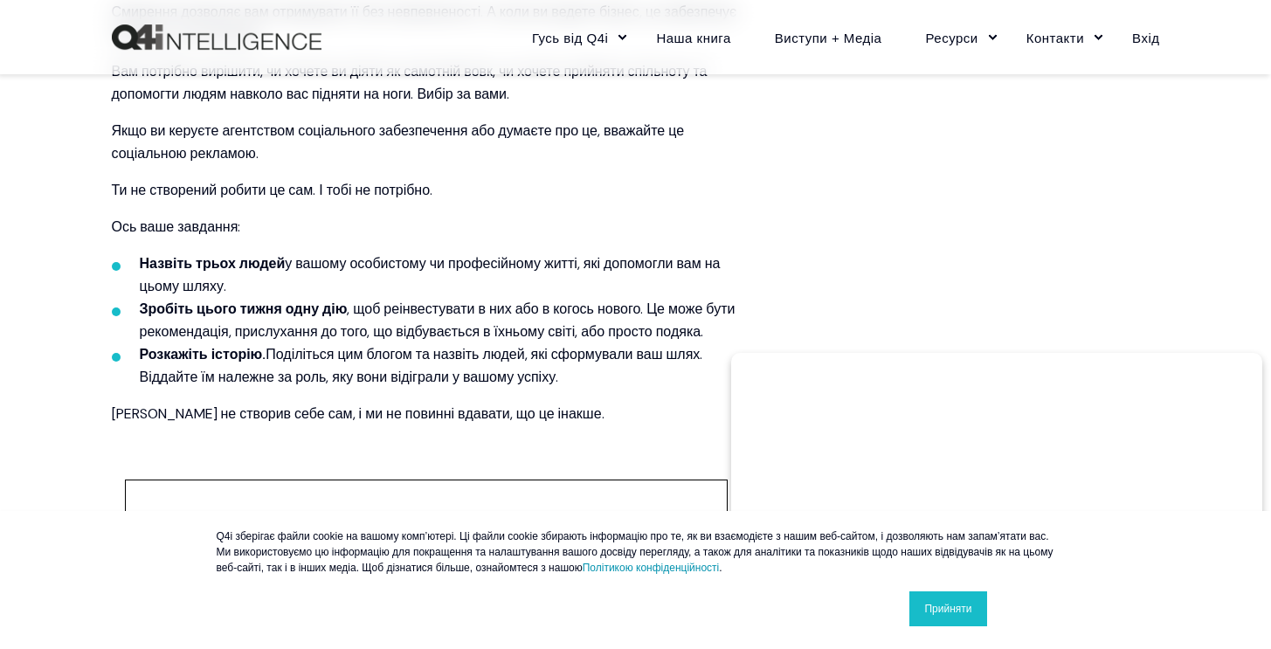
click at [319, 252] on li "Назвіть трьох людей у ​​вашому особистому чи професійному житті, які допомогли …" at bounding box center [440, 274] width 601 height 45
click at [319, 345] on font "Поділіться цим блогом та назвіть людей, які сформували ваш шлях. Віддайте їм на…" at bounding box center [421, 365] width 563 height 41
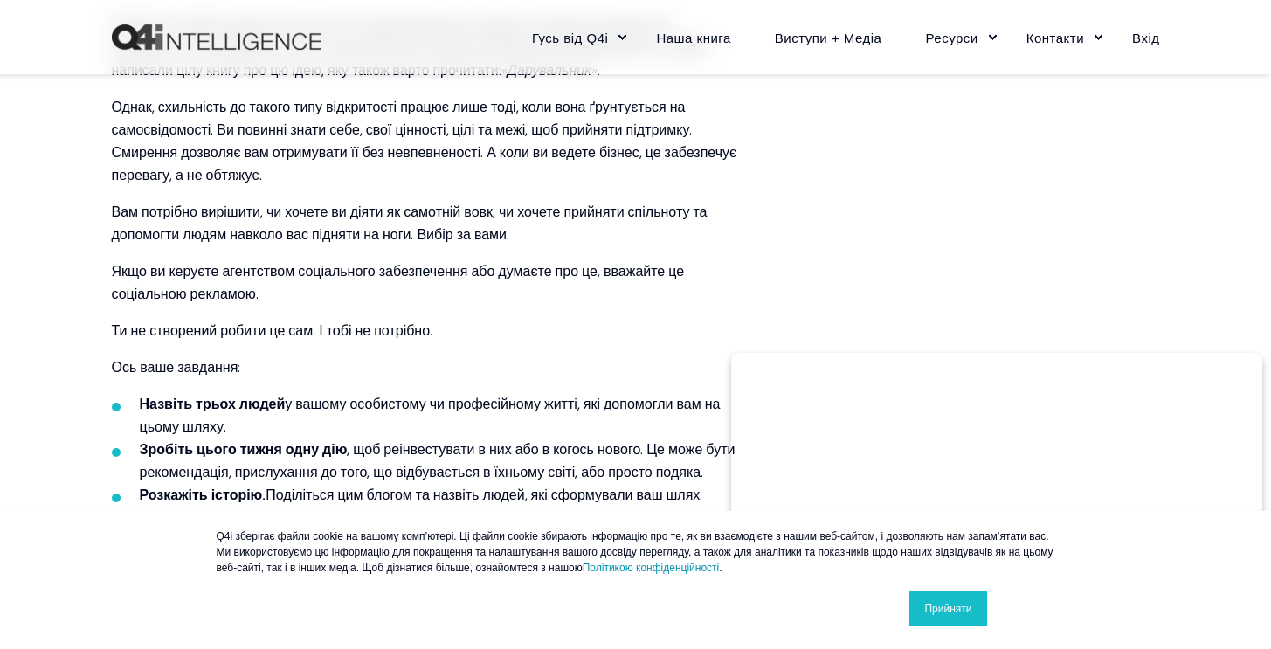
scroll to position [2278, 0]
click at [528, 263] on font "Якщо ви керуєте агентством соціального забезпечення або думаєте про це, вважайт…" at bounding box center [398, 283] width 573 height 41
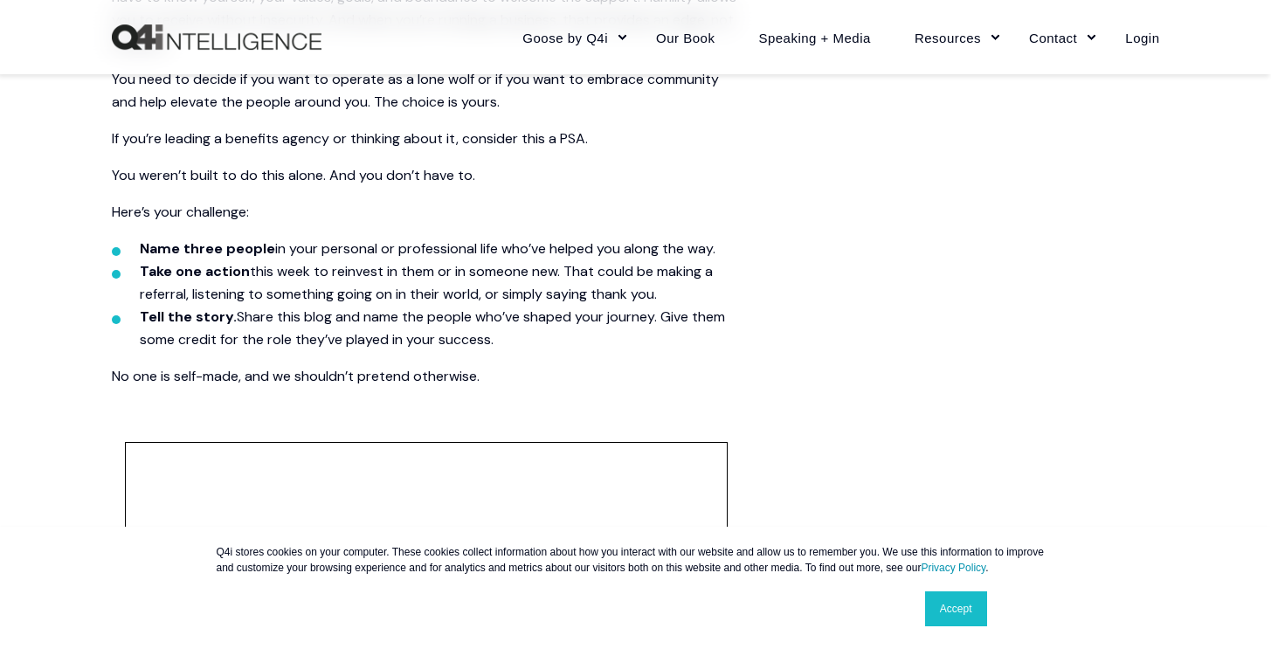
scroll to position [2278, 0]
